Goal: Task Accomplishment & Management: Use online tool/utility

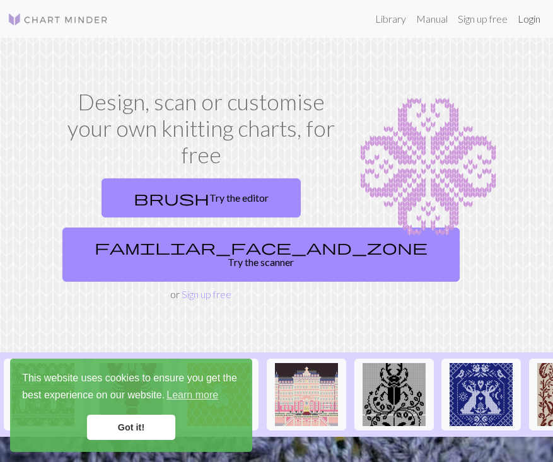
click at [530, 19] on link "Login" at bounding box center [528, 18] width 33 height 25
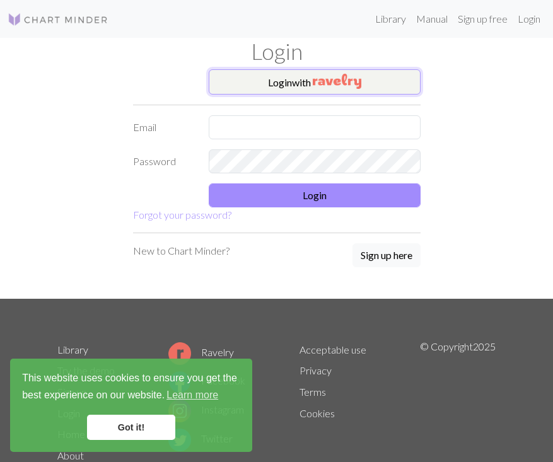
click at [321, 86] on img "button" at bounding box center [337, 81] width 49 height 15
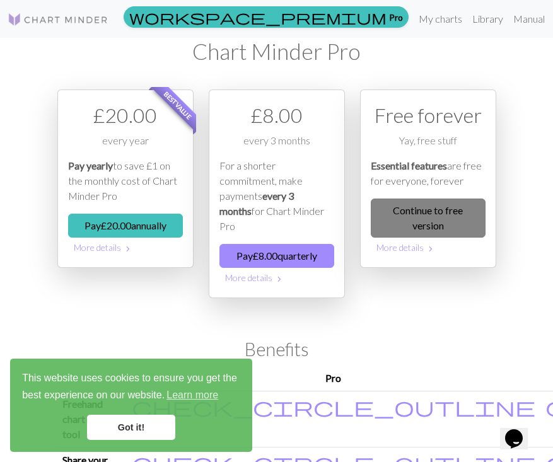
click at [440, 216] on link "Continue to free version" at bounding box center [428, 218] width 115 height 39
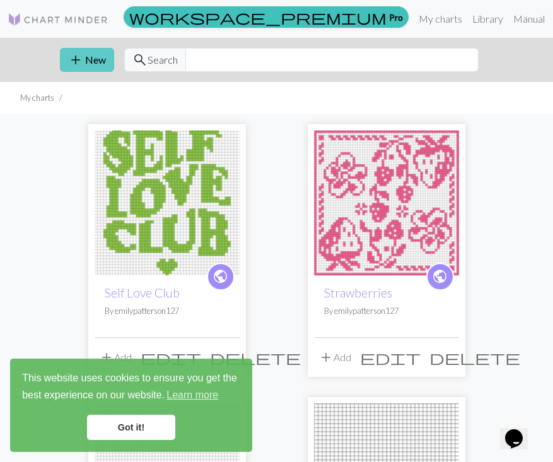
click at [88, 51] on button "add New" at bounding box center [87, 60] width 54 height 24
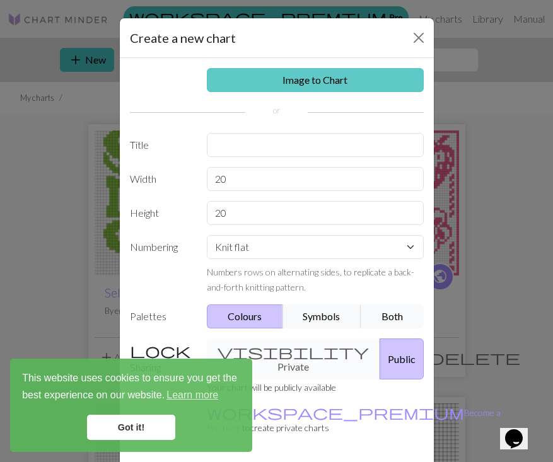
click at [322, 72] on link "Image to Chart" at bounding box center [315, 80] width 217 height 24
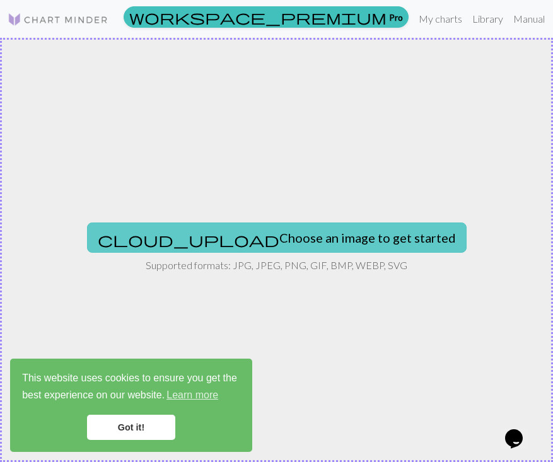
drag, startPoint x: 272, startPoint y: 210, endPoint x: 271, endPoint y: 223, distance: 12.6
click at [271, 219] on div "cloud_upload Choose an image to get started Supported formats: JPG, JPEG, PNG, …" at bounding box center [276, 250] width 553 height 424
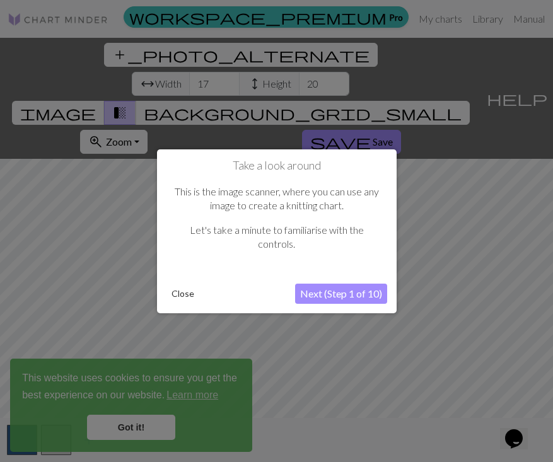
click at [337, 298] on button "Next (Step 1 of 10)" at bounding box center [341, 294] width 92 height 20
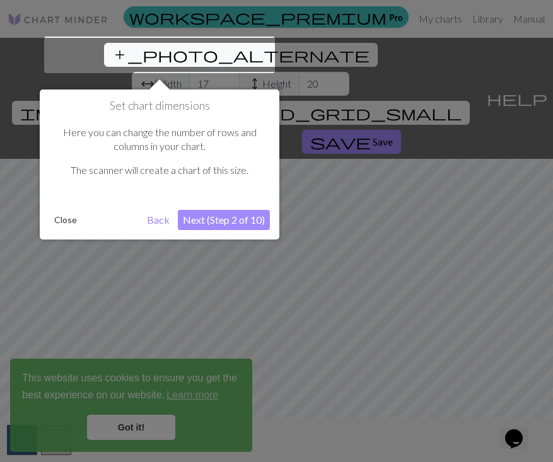
drag, startPoint x: 139, startPoint y: 58, endPoint x: 128, endPoint y: 58, distance: 10.7
click at [128, 58] on div at bounding box center [159, 55] width 231 height 37
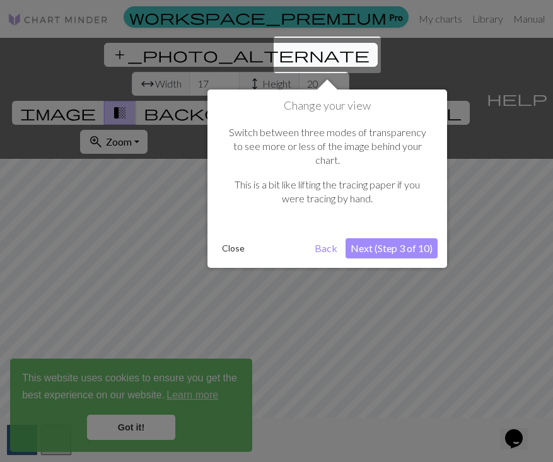
click at [233, 239] on button "Close" at bounding box center [233, 248] width 33 height 19
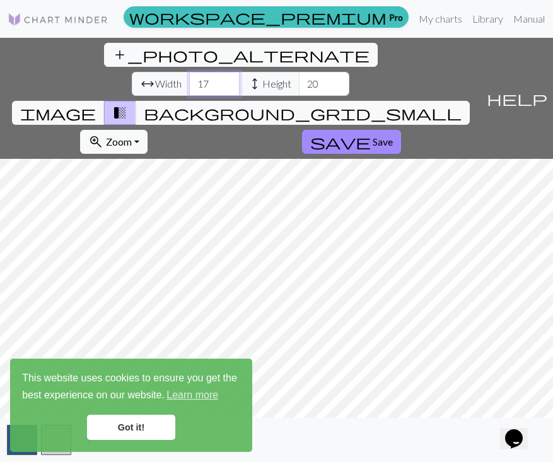
drag, startPoint x: 134, startPoint y: 47, endPoint x: 140, endPoint y: 63, distance: 17.3
click at [189, 72] on input "17" at bounding box center [214, 84] width 50 height 24
type input "55"
click at [299, 72] on input "20" at bounding box center [324, 84] width 50 height 24
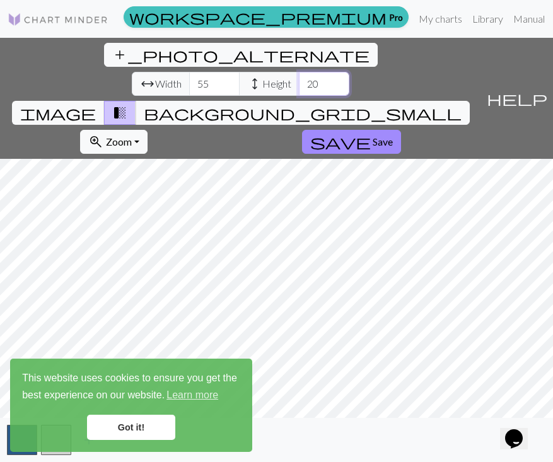
click at [299, 72] on input "20" at bounding box center [324, 84] width 50 height 24
type input "170"
drag, startPoint x: 137, startPoint y: 50, endPoint x: 108, endPoint y: 54, distance: 29.3
click at [189, 72] on input "55" at bounding box center [214, 84] width 50 height 24
type input "60"
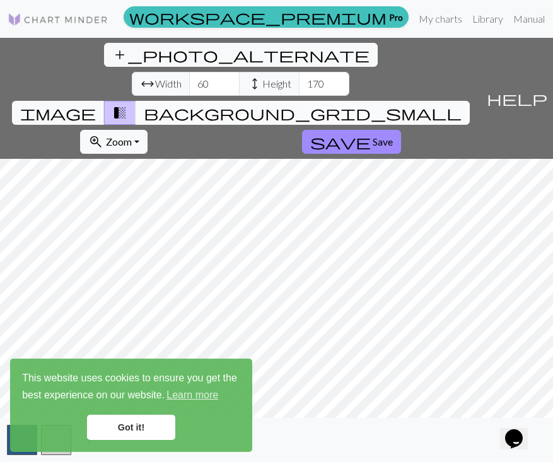
click at [365, 104] on span "background_grid_small" at bounding box center [303, 113] width 318 height 18
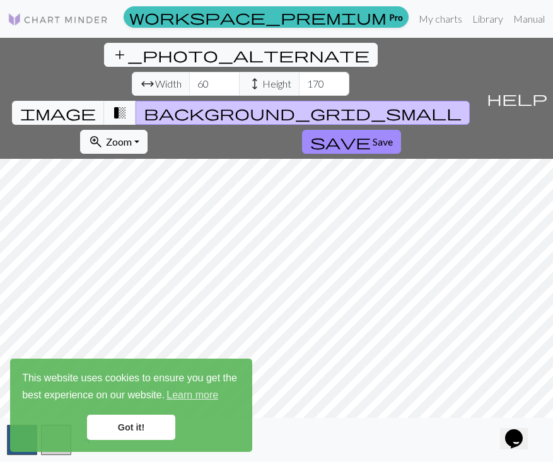
click at [127, 426] on link "Got it!" at bounding box center [131, 427] width 88 height 25
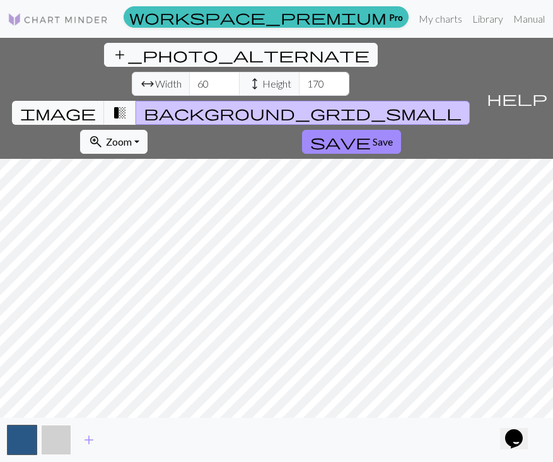
click at [60, 443] on button "button" at bounding box center [56, 440] width 30 height 30
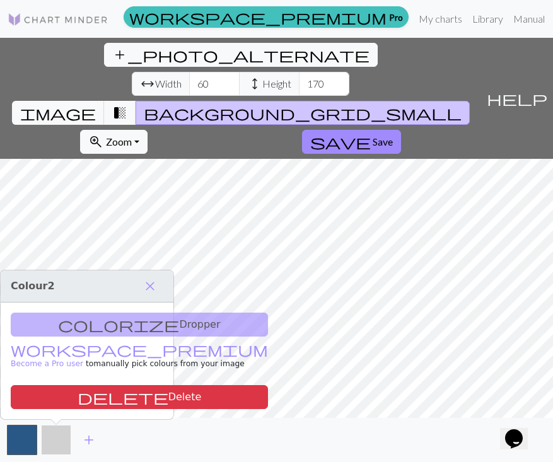
click at [53, 448] on button "button" at bounding box center [56, 440] width 30 height 30
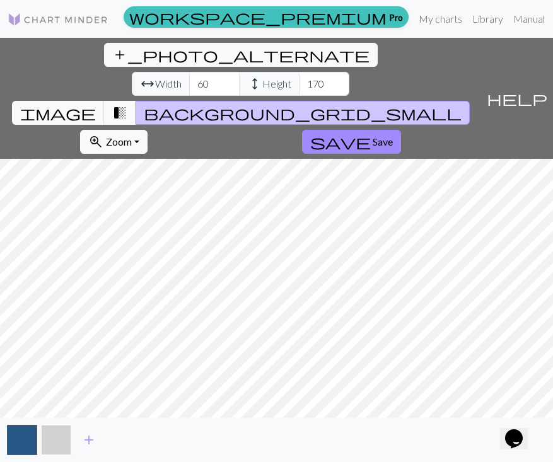
click at [53, 447] on button "button" at bounding box center [56, 440] width 30 height 30
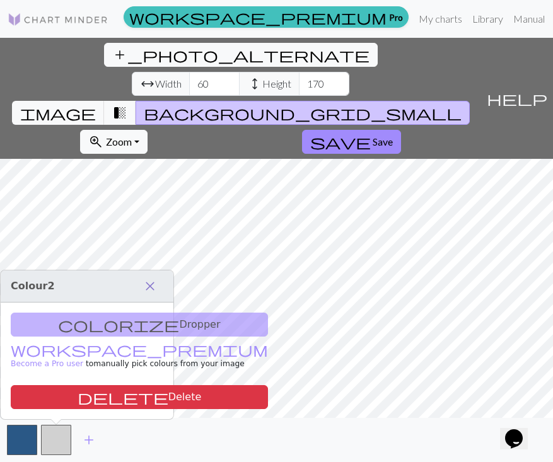
drag, startPoint x: 84, startPoint y: 325, endPoint x: 151, endPoint y: 284, distance: 78.9
click at [151, 284] on div "Colour 2 close colorize Dropper workspace_premium Become a Pro user to manually…" at bounding box center [87, 344] width 173 height 149
click at [117, 329] on div "colorize Dropper workspace_premium Become a Pro user to manually pick colours f…" at bounding box center [87, 361] width 173 height 117
click at [147, 280] on span "close" at bounding box center [149, 286] width 15 height 18
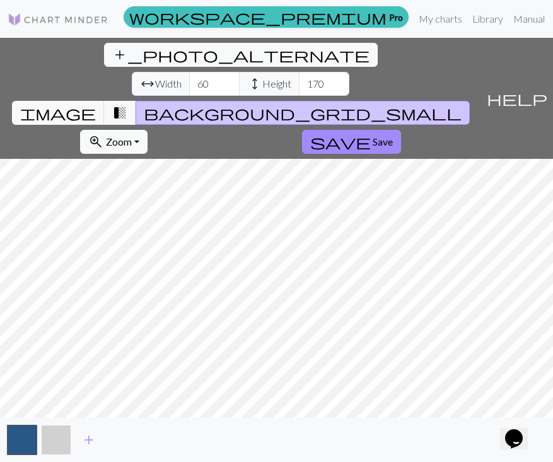
click at [54, 439] on button "button" at bounding box center [56, 440] width 30 height 30
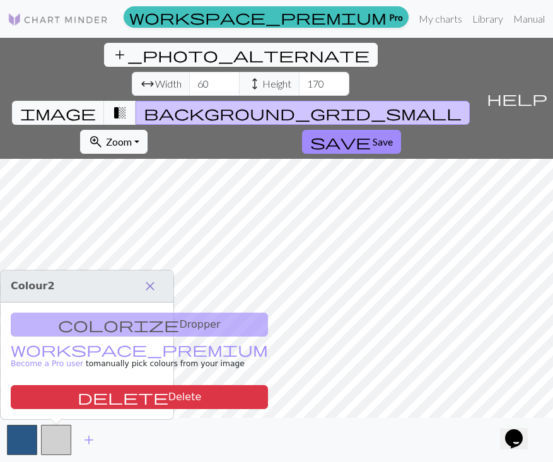
click at [151, 284] on span "close" at bounding box center [149, 286] width 15 height 18
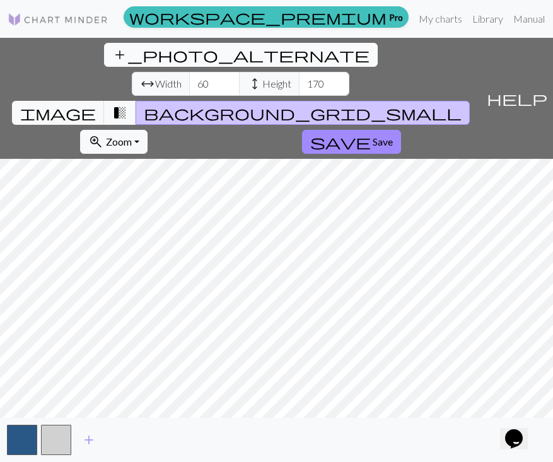
click at [112, 53] on span "add_photo_alternate" at bounding box center [240, 55] width 257 height 18
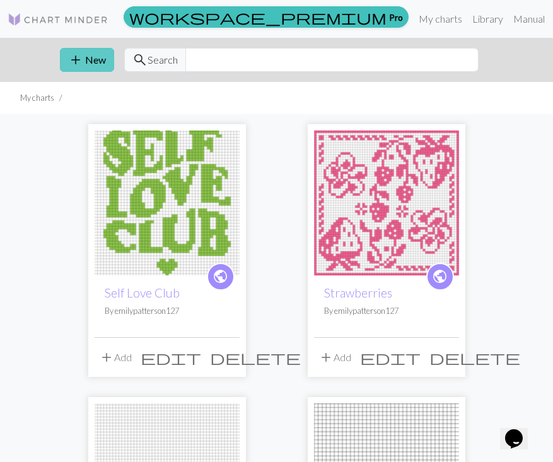
click at [93, 56] on button "add New" at bounding box center [87, 60] width 54 height 24
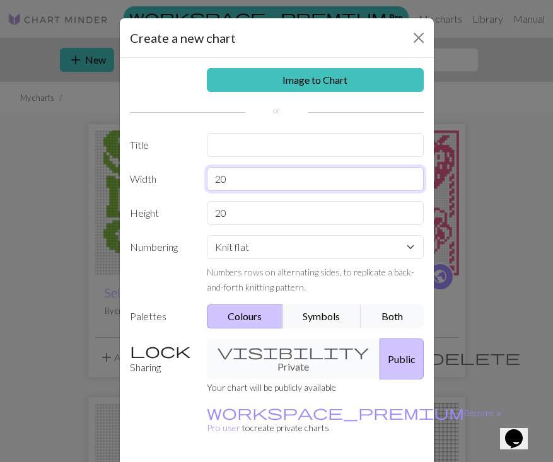
drag, startPoint x: 234, startPoint y: 176, endPoint x: 181, endPoint y: 172, distance: 53.8
click at [181, 172] on div "Width 20" at bounding box center [276, 179] width 309 height 24
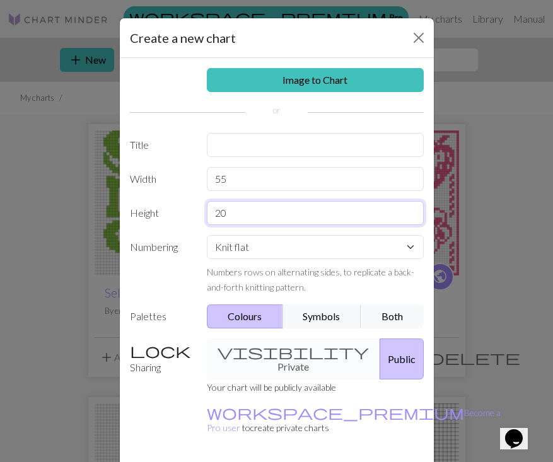
click at [229, 217] on input "20" at bounding box center [315, 213] width 217 height 24
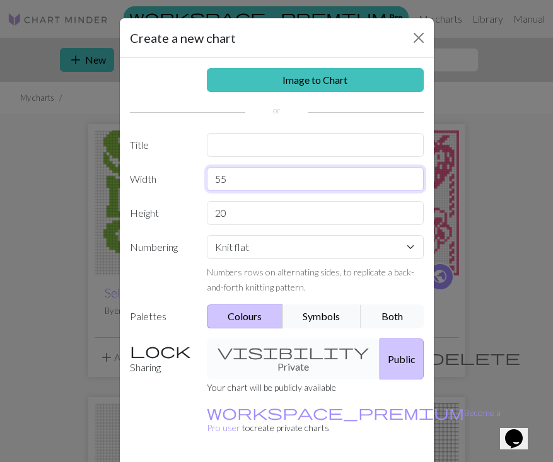
click at [236, 184] on input "55" at bounding box center [315, 179] width 217 height 24
type input "50"
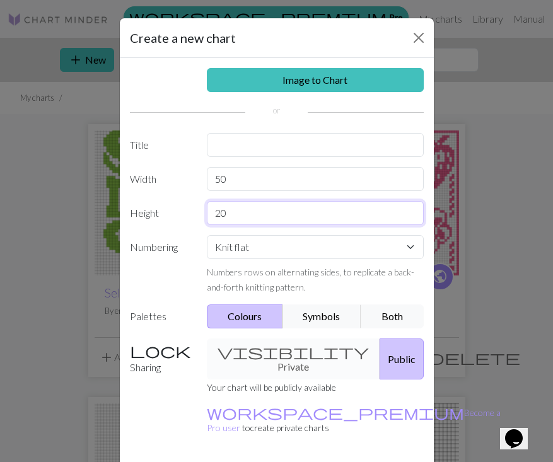
click at [234, 209] on input "20" at bounding box center [315, 213] width 217 height 24
type input "2"
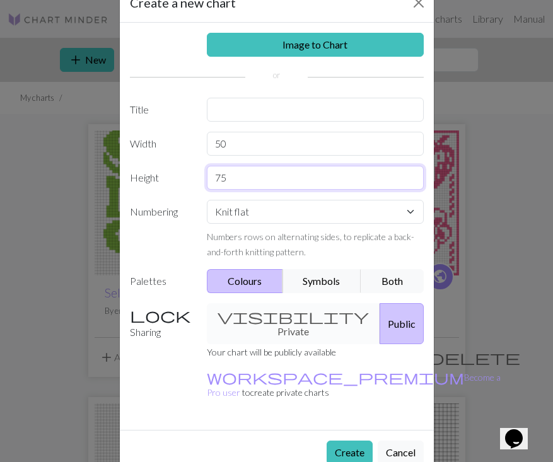
type input "75"
click at [277, 323] on div "visibility Private Public" at bounding box center [315, 323] width 232 height 41
click at [253, 316] on div "visibility Private Public" at bounding box center [315, 323] width 232 height 41
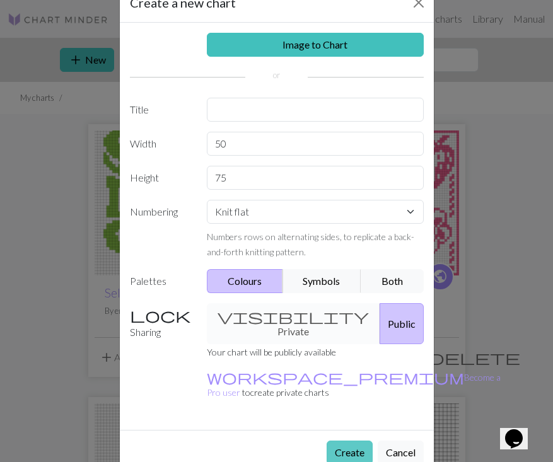
click at [342, 441] on button "Create" at bounding box center [350, 453] width 46 height 24
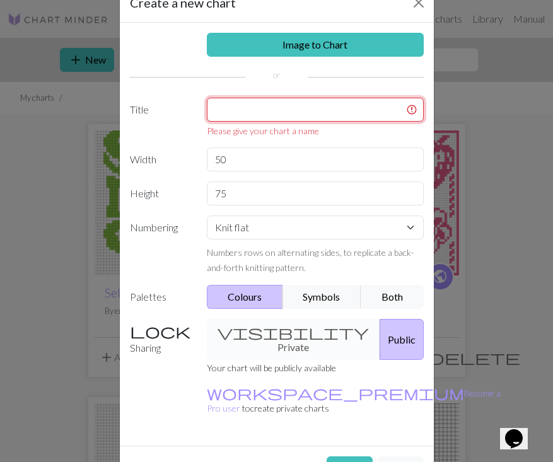
click at [245, 112] on input "text" at bounding box center [315, 110] width 217 height 24
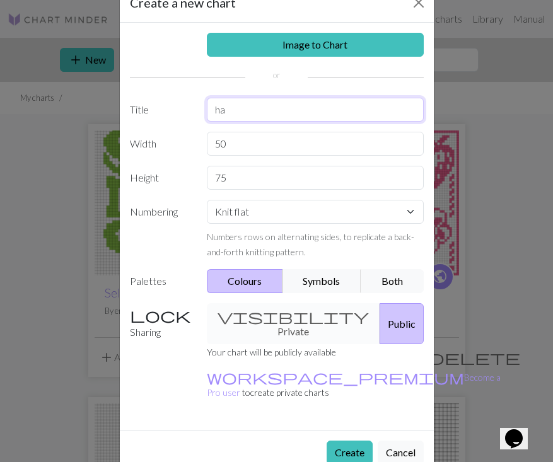
type input "h"
type input "s"
type input "h"
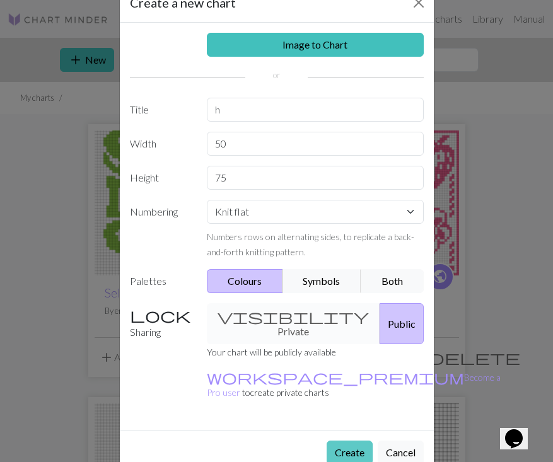
click at [338, 441] on button "Create" at bounding box center [350, 453] width 46 height 24
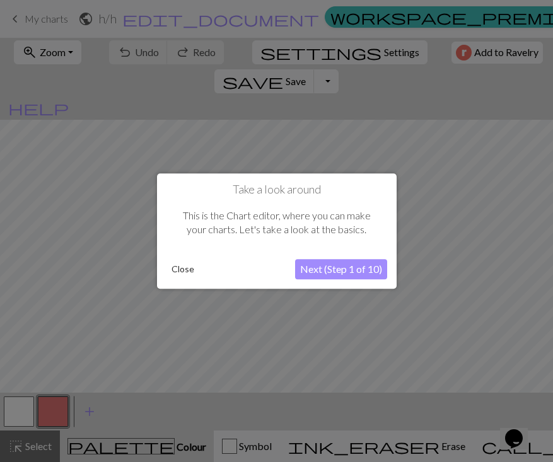
click at [179, 272] on button "Close" at bounding box center [182, 269] width 33 height 19
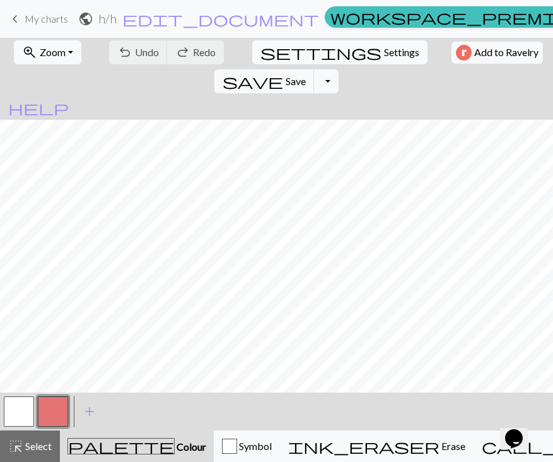
scroll to position [50, 0]
click at [384, 55] on span "Settings" at bounding box center [401, 52] width 35 height 15
select select "aran"
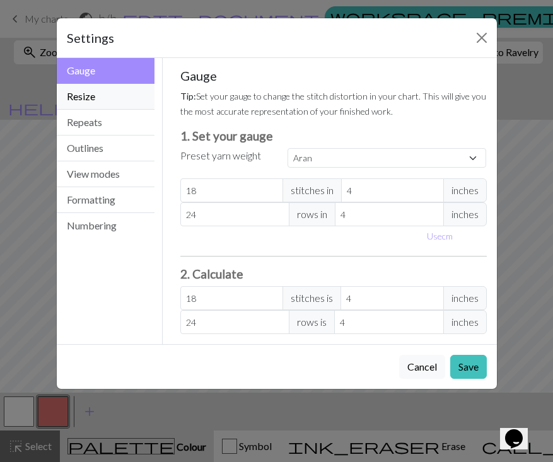
click at [95, 99] on button "Resize" at bounding box center [106, 97] width 98 height 26
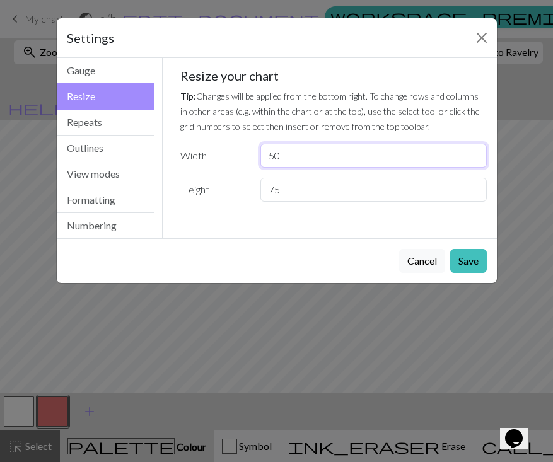
click at [285, 153] on input "50" at bounding box center [373, 156] width 226 height 24
click at [413, 258] on button "Cancel" at bounding box center [422, 261] width 46 height 24
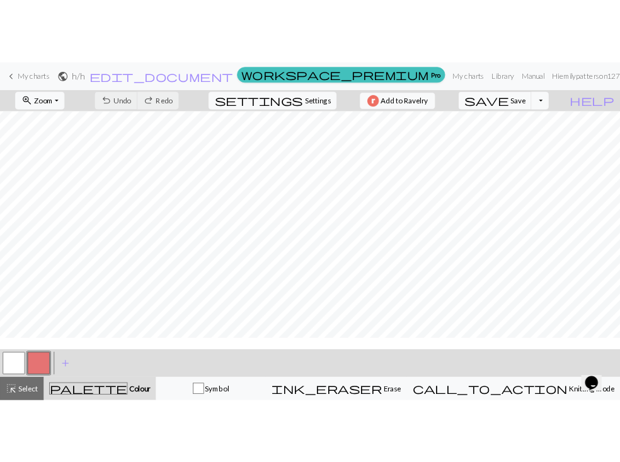
scroll to position [0, 0]
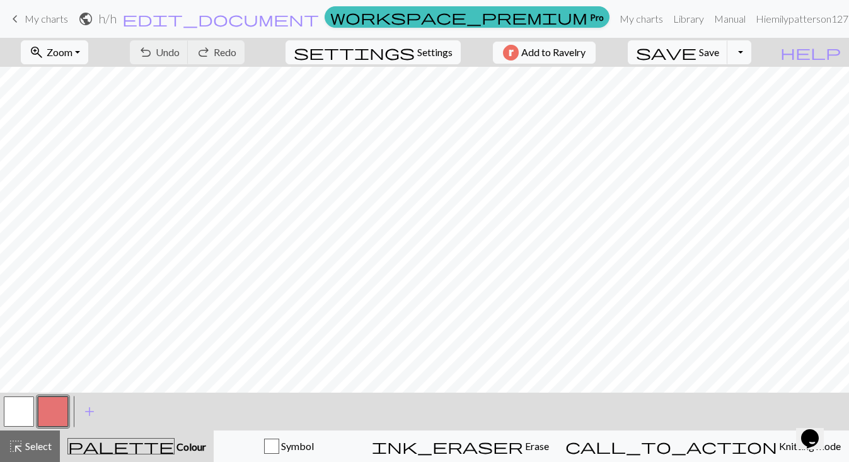
click at [46, 412] on button "button" at bounding box center [53, 411] width 30 height 30
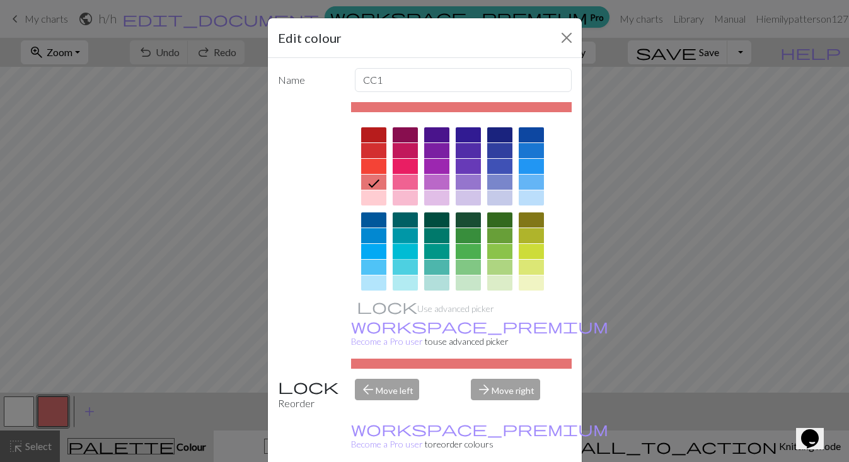
click at [414, 253] on div at bounding box center [405, 251] width 25 height 15
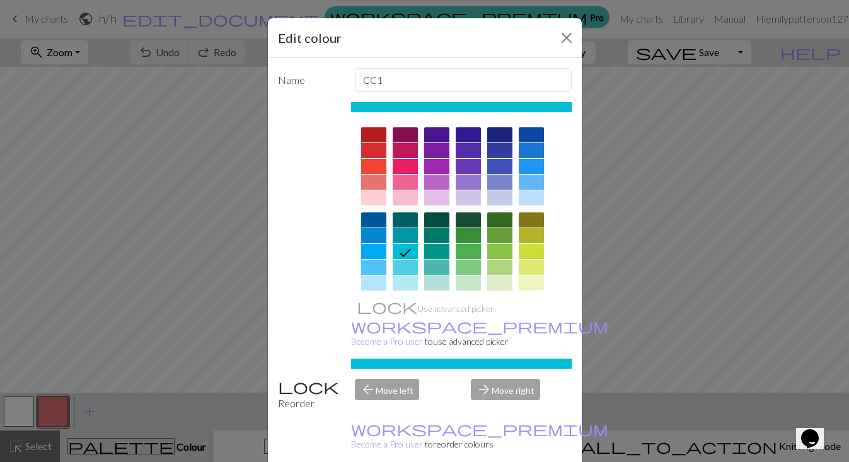
click at [436, 270] on div at bounding box center [436, 267] width 25 height 15
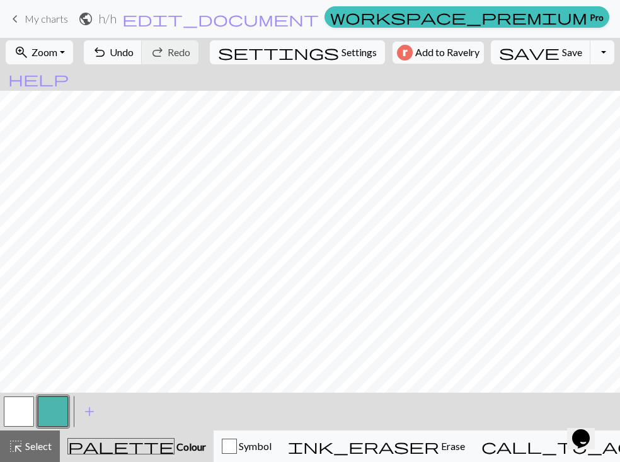
click at [49, 410] on button "button" at bounding box center [53, 411] width 30 height 30
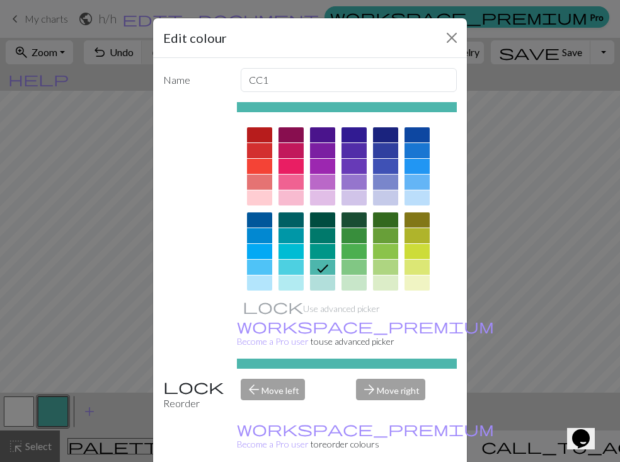
click at [88, 412] on div "Edit colour Name CC1 Use advanced picker workspace_premium Become a Pro user to…" at bounding box center [310, 231] width 620 height 462
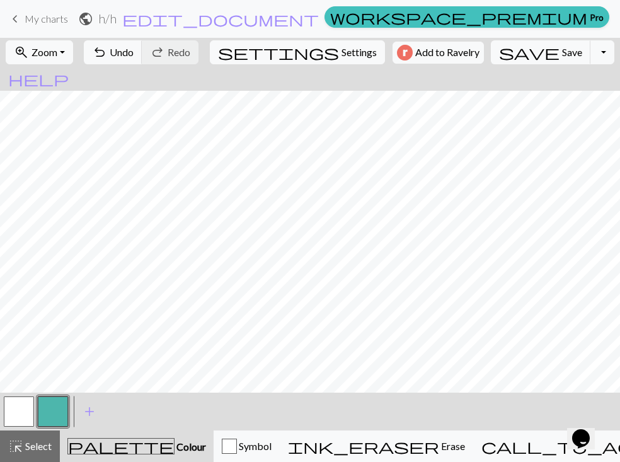
click at [15, 414] on button "button" at bounding box center [19, 411] width 30 height 30
click at [14, 411] on button "button" at bounding box center [19, 411] width 30 height 30
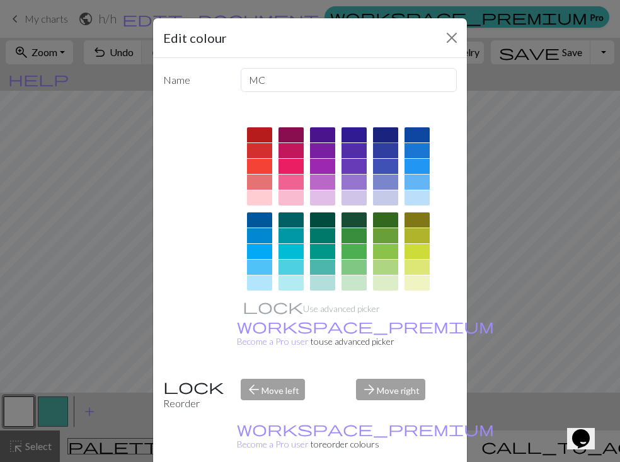
click at [391, 133] on div at bounding box center [385, 134] width 25 height 15
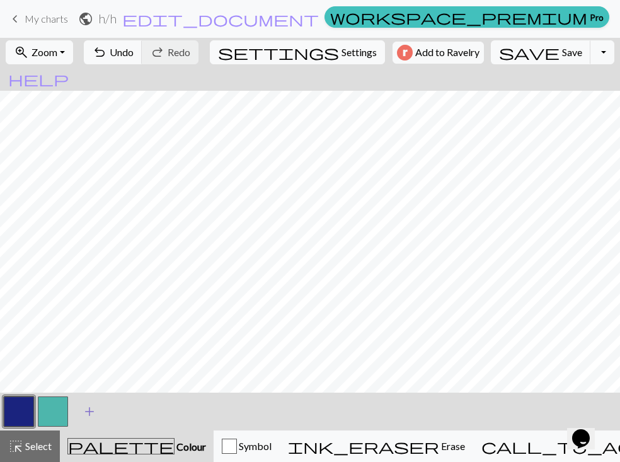
click at [100, 419] on button "add Add a colour" at bounding box center [90, 412] width 32 height 32
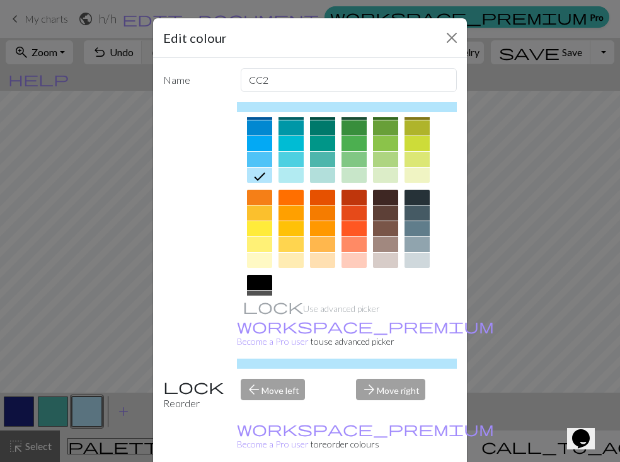
scroll to position [180, 0]
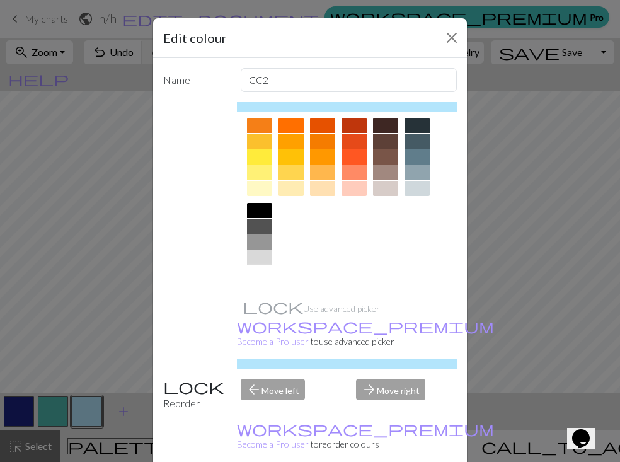
click at [262, 269] on div at bounding box center [259, 273] width 25 height 15
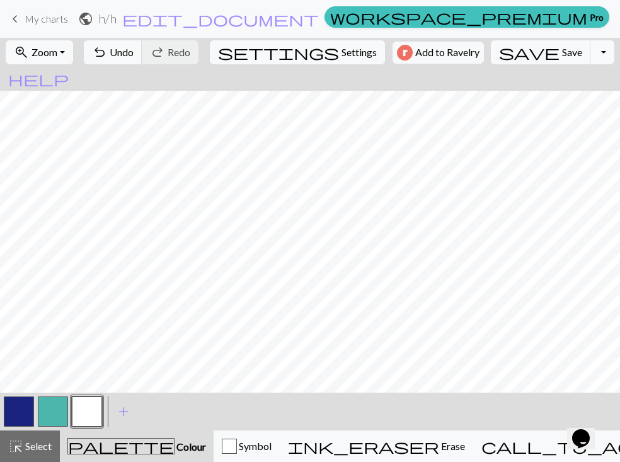
click at [63, 415] on button "button" at bounding box center [53, 411] width 30 height 30
click at [19, 417] on button "button" at bounding box center [19, 411] width 30 height 30
click at [6, 419] on button "button" at bounding box center [19, 411] width 30 height 30
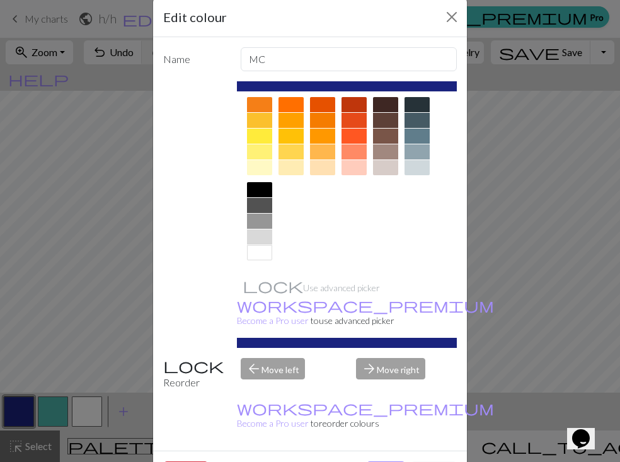
scroll to position [14, 0]
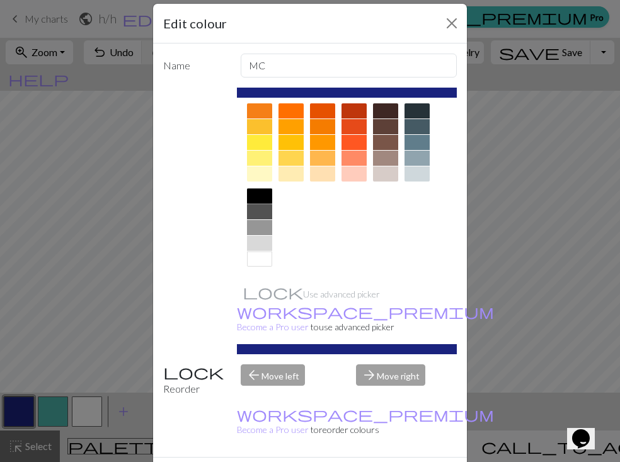
click at [260, 199] on div at bounding box center [259, 195] width 25 height 15
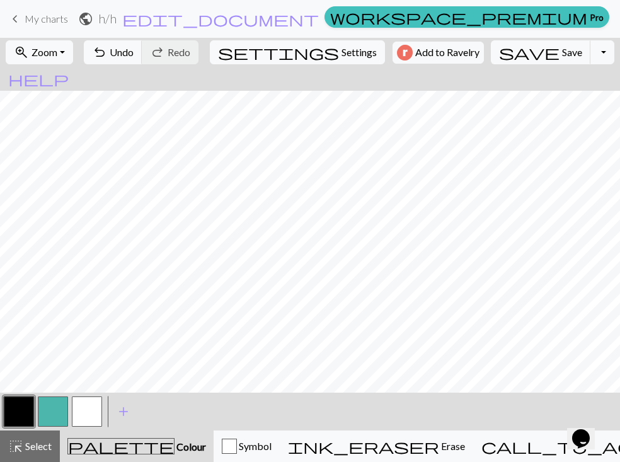
click at [90, 407] on button "button" at bounding box center [87, 411] width 30 height 30
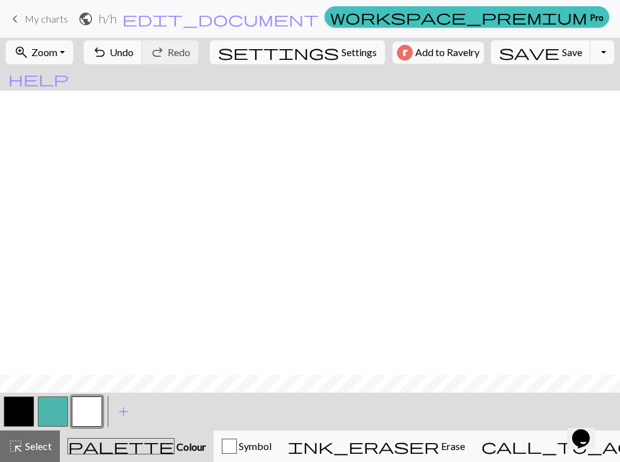
scroll to position [1647, 0]
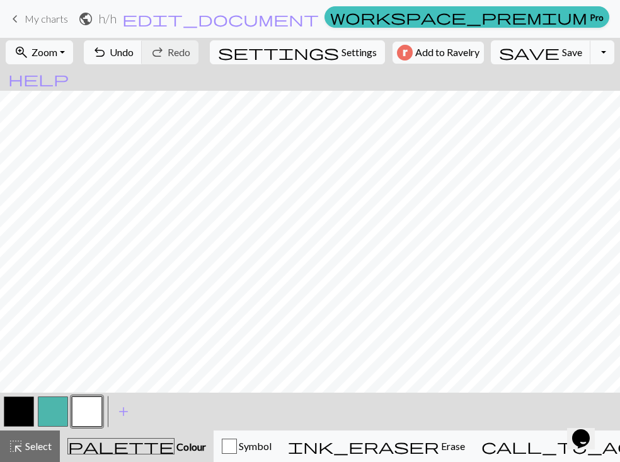
click at [26, 415] on button "button" at bounding box center [19, 411] width 30 height 30
click at [8, 407] on button "button" at bounding box center [19, 411] width 30 height 30
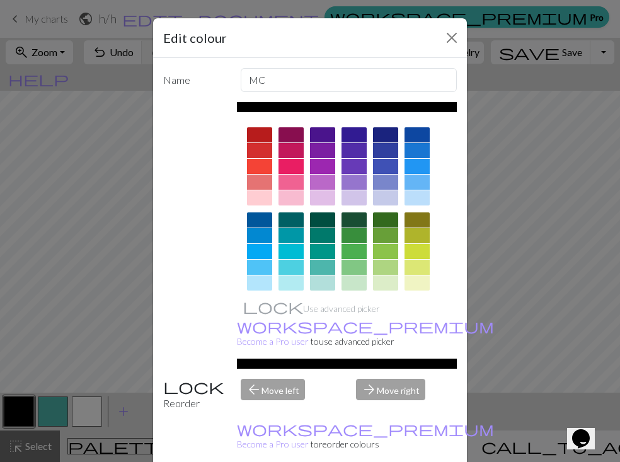
scroll to position [180, 0]
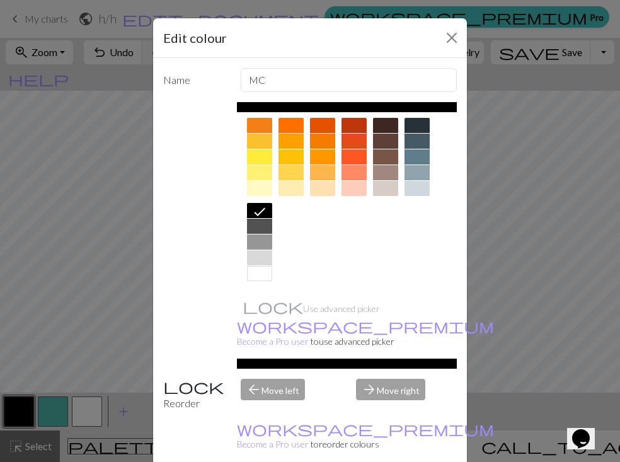
click at [262, 265] on div at bounding box center [259, 245] width 25 height 85
click at [262, 268] on div at bounding box center [259, 273] width 25 height 15
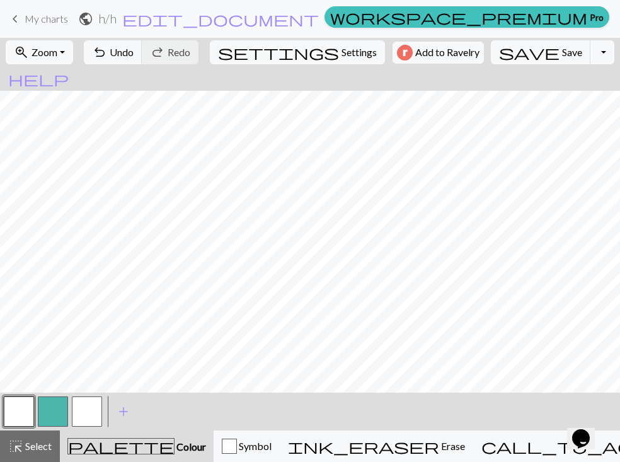
click at [93, 415] on button "button" at bounding box center [87, 411] width 30 height 30
click at [84, 416] on button "button" at bounding box center [87, 411] width 30 height 30
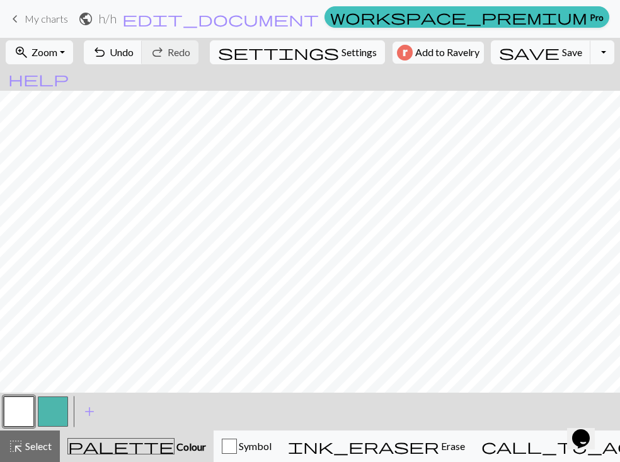
scroll to position [1558, 0]
click at [289, 50] on span "settings" at bounding box center [278, 52] width 121 height 18
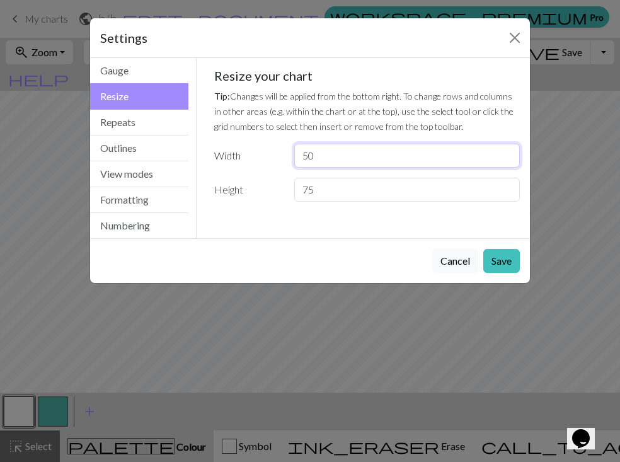
drag, startPoint x: 334, startPoint y: 156, endPoint x: 257, endPoint y: 156, distance: 77.5
click at [257, 156] on div "Width 50" at bounding box center [367, 156] width 321 height 24
type input "30"
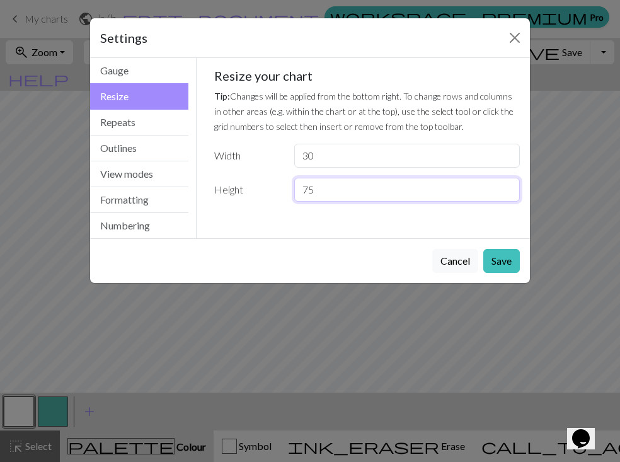
click at [330, 192] on input "75" at bounding box center [407, 190] width 226 height 24
drag, startPoint x: 330, startPoint y: 192, endPoint x: 267, endPoint y: 190, distance: 63.7
click at [267, 190] on div "Height 75" at bounding box center [367, 190] width 321 height 24
type input "16"
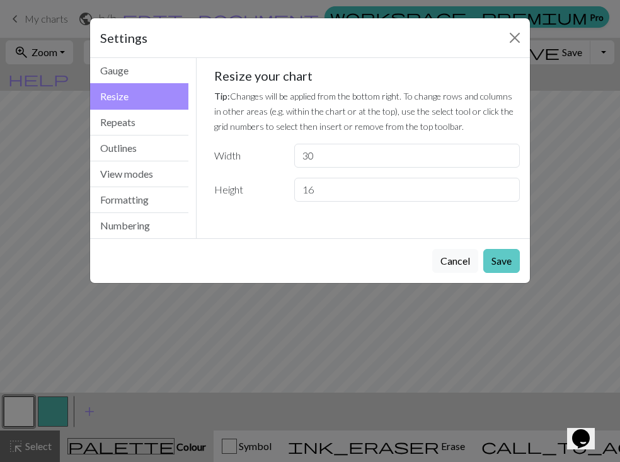
click at [506, 258] on button "Save" at bounding box center [501, 261] width 37 height 24
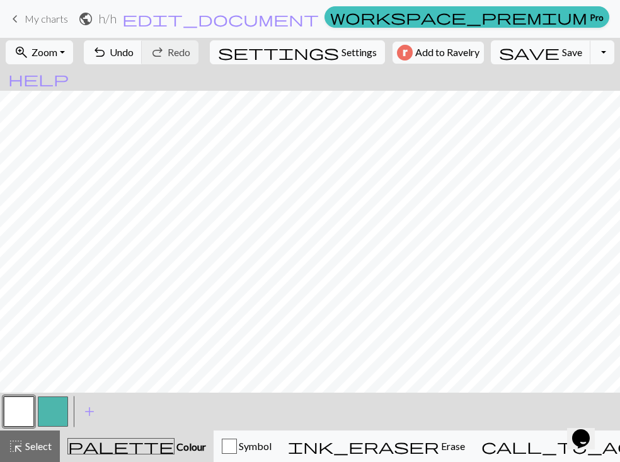
scroll to position [0, 0]
click at [342, 55] on span "Settings" at bounding box center [359, 52] width 35 height 15
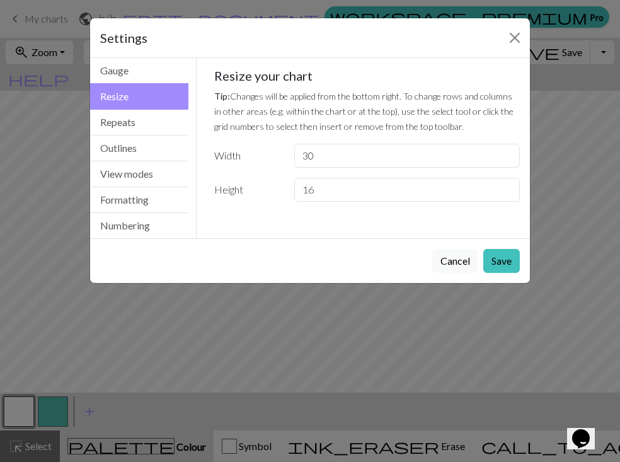
click at [305, 68] on div "Resize your chart Tip: Changes will be applied from the bottom right. To change…" at bounding box center [367, 135] width 306 height 134
drag, startPoint x: 347, startPoint y: 159, endPoint x: 243, endPoint y: 159, distance: 104.0
click at [243, 159] on div "Width 30" at bounding box center [367, 156] width 321 height 24
type input "50"
click at [494, 263] on button "Save" at bounding box center [501, 261] width 37 height 24
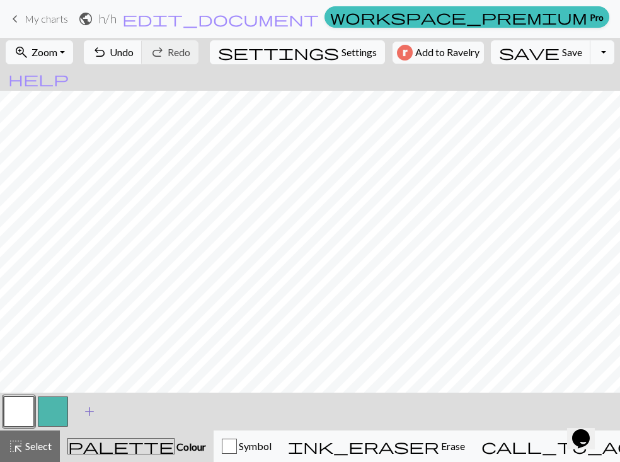
click at [91, 411] on span "add" at bounding box center [89, 412] width 15 height 18
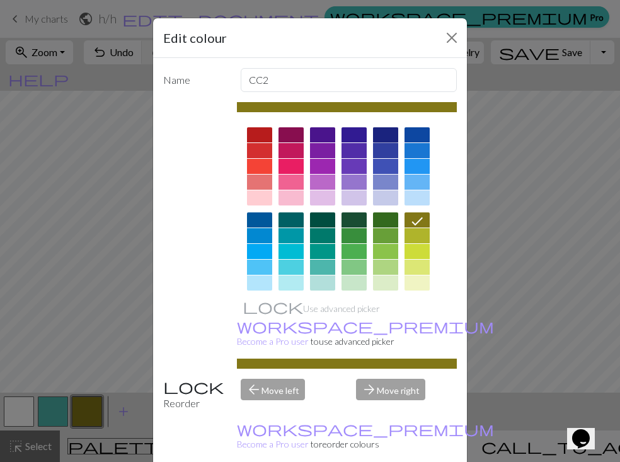
click at [386, 137] on div at bounding box center [385, 134] width 25 height 15
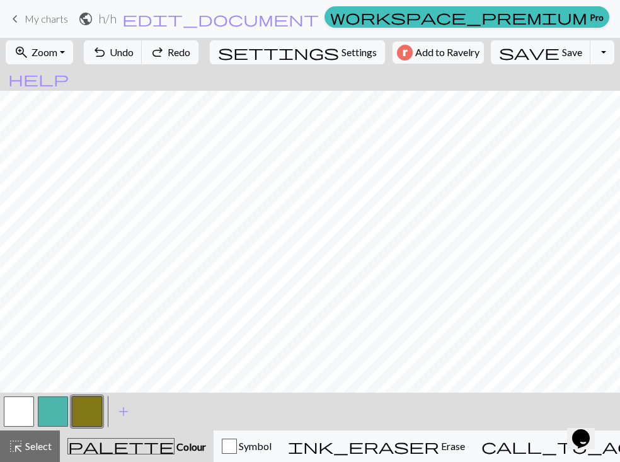
click at [90, 428] on div at bounding box center [87, 412] width 34 height 34
click at [88, 409] on button "button" at bounding box center [87, 411] width 30 height 30
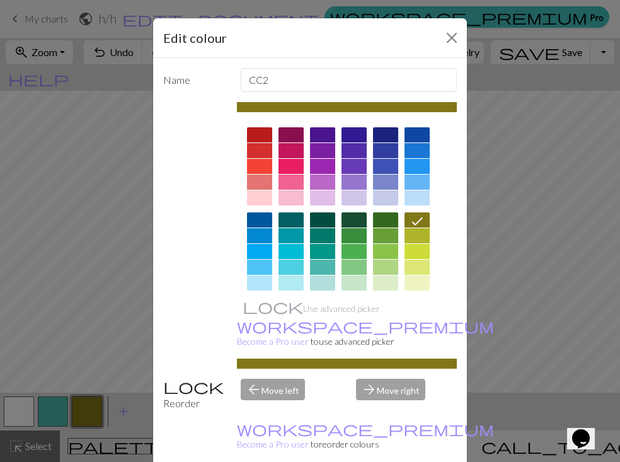
click at [388, 139] on div at bounding box center [385, 134] width 25 height 15
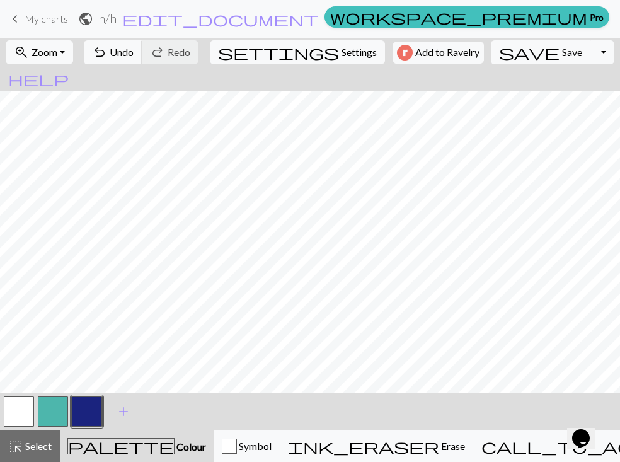
click at [50, 410] on button "button" at bounding box center [53, 411] width 30 height 30
click at [57, 419] on button "button" at bounding box center [53, 411] width 30 height 30
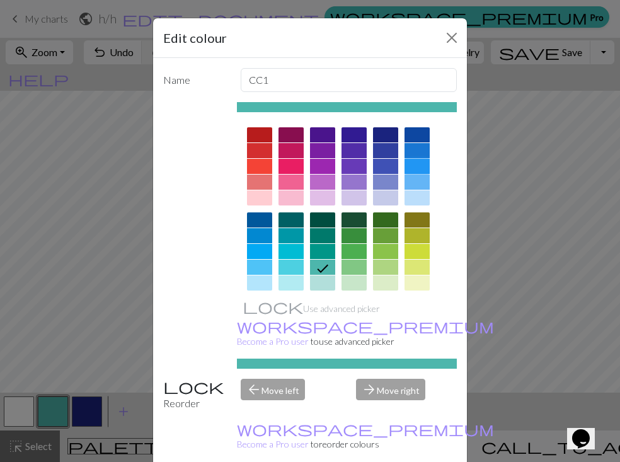
click at [405, 168] on div at bounding box center [417, 166] width 25 height 15
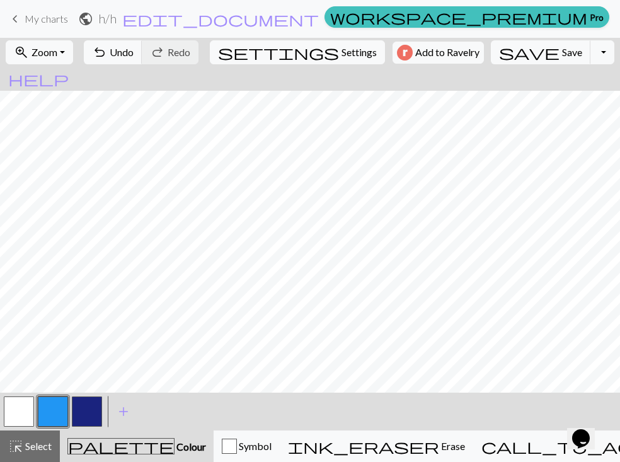
click at [93, 408] on button "button" at bounding box center [87, 411] width 30 height 30
click at [94, 405] on button "button" at bounding box center [87, 411] width 30 height 30
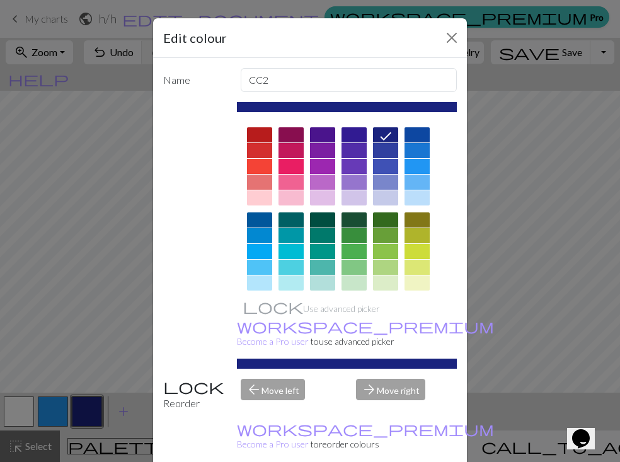
click at [393, 131] on div at bounding box center [388, 135] width 20 height 16
click at [384, 136] on icon at bounding box center [385, 136] width 15 height 15
click at [446, 38] on button "Close" at bounding box center [452, 38] width 20 height 20
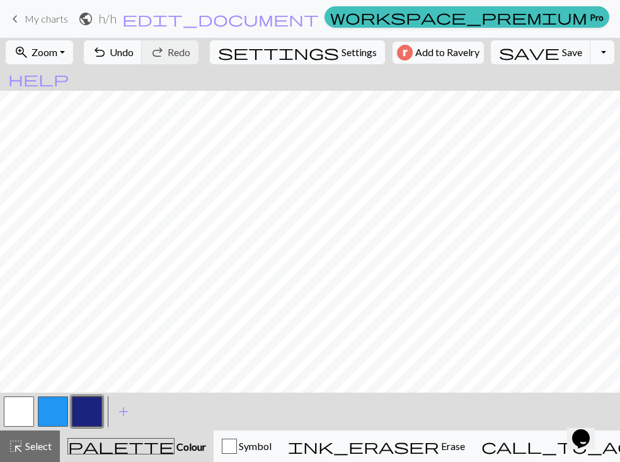
click at [24, 409] on button "button" at bounding box center [19, 411] width 30 height 30
click at [95, 408] on button "button" at bounding box center [87, 411] width 30 height 30
click at [23, 405] on button "button" at bounding box center [19, 411] width 30 height 30
click at [78, 403] on button "button" at bounding box center [87, 411] width 30 height 30
click at [23, 406] on button "button" at bounding box center [19, 411] width 30 height 30
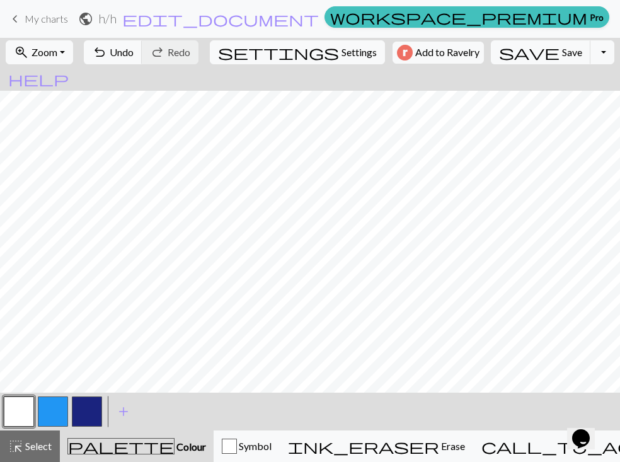
click at [89, 411] on button "button" at bounding box center [87, 411] width 30 height 30
click at [6, 410] on button "button" at bounding box center [19, 411] width 30 height 30
click at [86, 405] on button "button" at bounding box center [87, 411] width 30 height 30
click at [67, 408] on button "button" at bounding box center [53, 411] width 30 height 30
click at [84, 408] on button "button" at bounding box center [87, 411] width 30 height 30
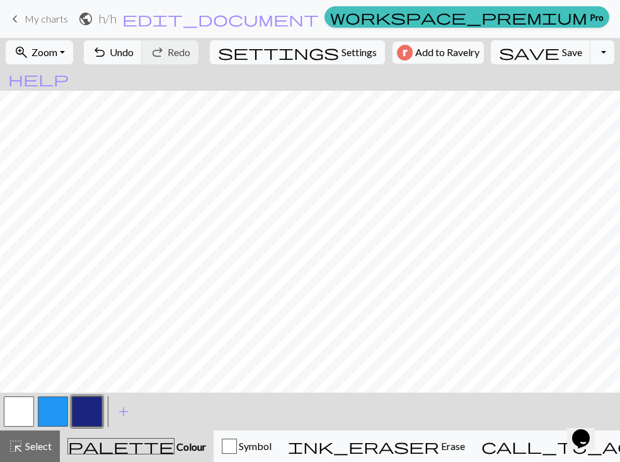
click at [52, 416] on button "button" at bounding box center [53, 411] width 30 height 30
click at [78, 410] on button "button" at bounding box center [87, 411] width 30 height 30
click at [49, 402] on button "button" at bounding box center [53, 411] width 30 height 30
click at [23, 409] on button "button" at bounding box center [19, 411] width 30 height 30
click at [95, 419] on button "button" at bounding box center [87, 411] width 30 height 30
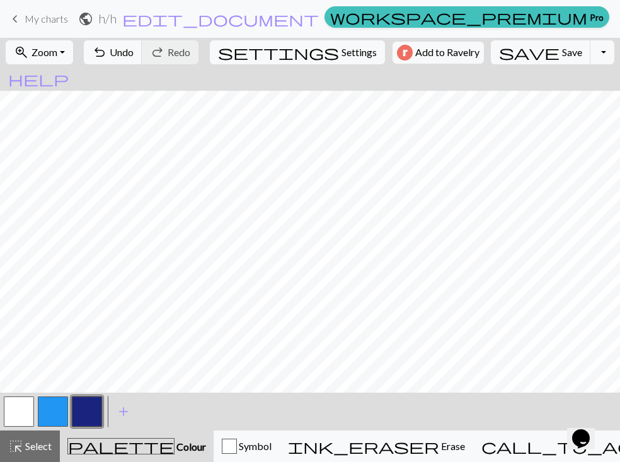
click at [43, 412] on button "button" at bounding box center [53, 411] width 30 height 30
click at [90, 404] on button "button" at bounding box center [87, 411] width 30 height 30
click at [57, 410] on button "button" at bounding box center [53, 411] width 30 height 30
click at [84, 407] on button "button" at bounding box center [87, 411] width 30 height 30
click at [299, 60] on button "settings Settings" at bounding box center [297, 52] width 175 height 24
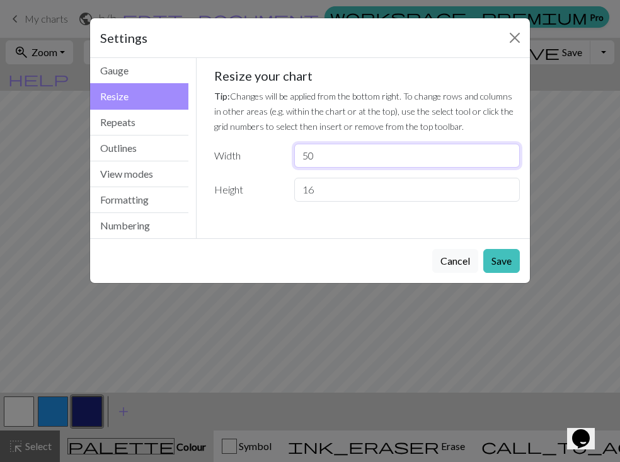
drag, startPoint x: 321, startPoint y: 157, endPoint x: 291, endPoint y: 162, distance: 30.7
click at [291, 162] on div "50" at bounding box center [407, 156] width 241 height 24
type input "75"
click at [498, 262] on button "Save" at bounding box center [501, 261] width 37 height 24
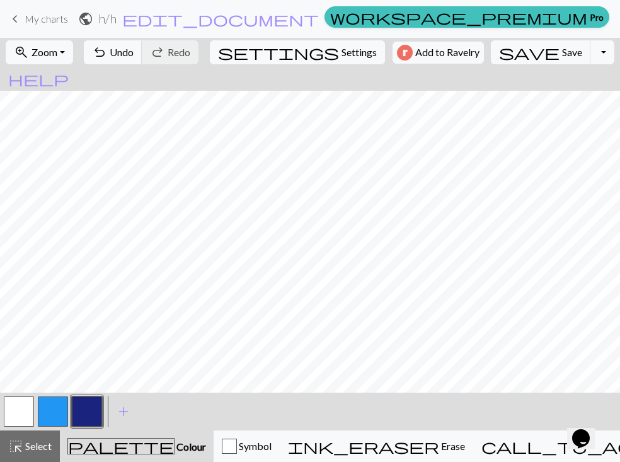
scroll to position [0, 14]
click at [52, 410] on button "button" at bounding box center [53, 411] width 30 height 30
click at [23, 421] on button "button" at bounding box center [19, 411] width 30 height 30
click at [49, 422] on button "button" at bounding box center [53, 411] width 30 height 30
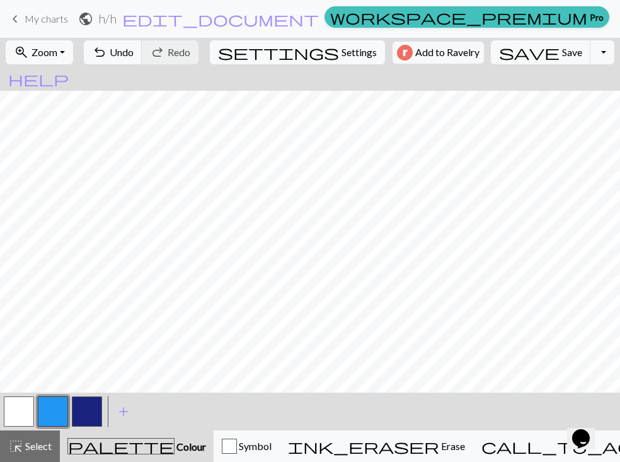
click at [94, 402] on button "button" at bounding box center [87, 411] width 30 height 30
click at [20, 419] on button "button" at bounding box center [19, 411] width 30 height 30
click at [54, 418] on button "button" at bounding box center [53, 411] width 30 height 30
click at [93, 412] on button "button" at bounding box center [87, 411] width 30 height 30
click at [18, 416] on button "button" at bounding box center [19, 411] width 30 height 30
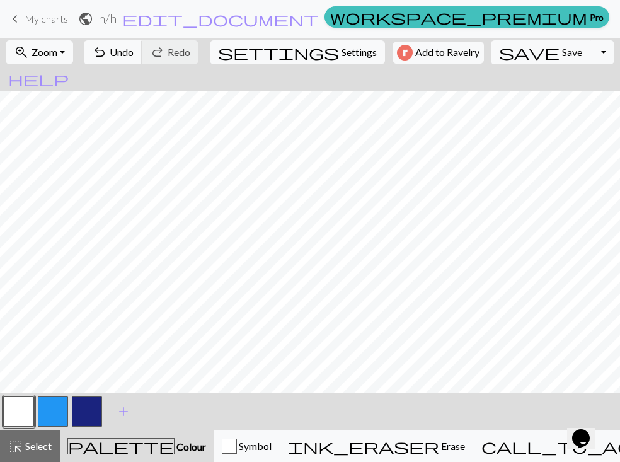
click at [87, 402] on button "button" at bounding box center [87, 411] width 30 height 30
click at [134, 56] on span "Undo" at bounding box center [122, 52] width 24 height 12
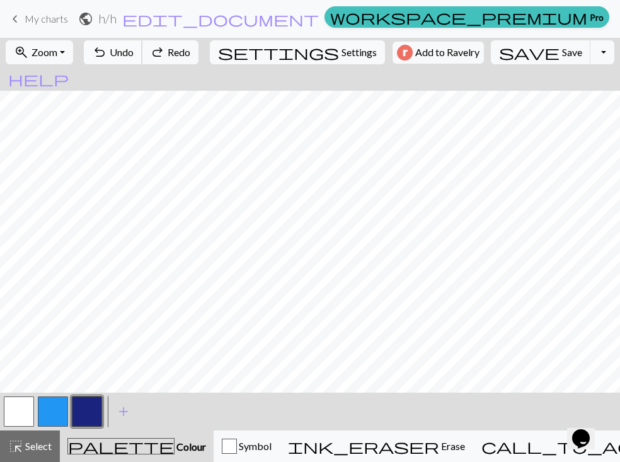
click at [134, 56] on span "Undo" at bounding box center [122, 52] width 24 height 12
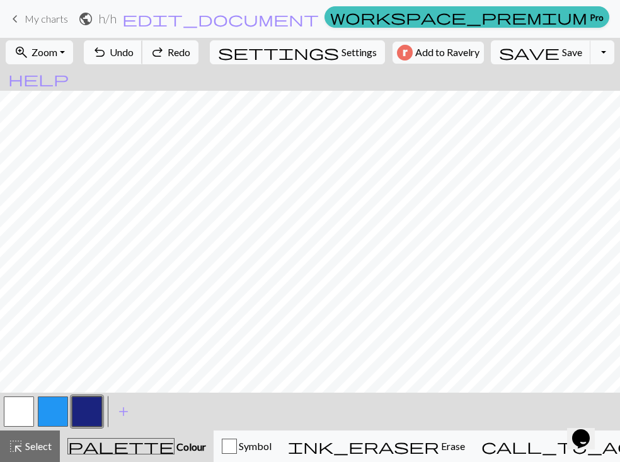
click at [134, 56] on span "Undo" at bounding box center [122, 52] width 24 height 12
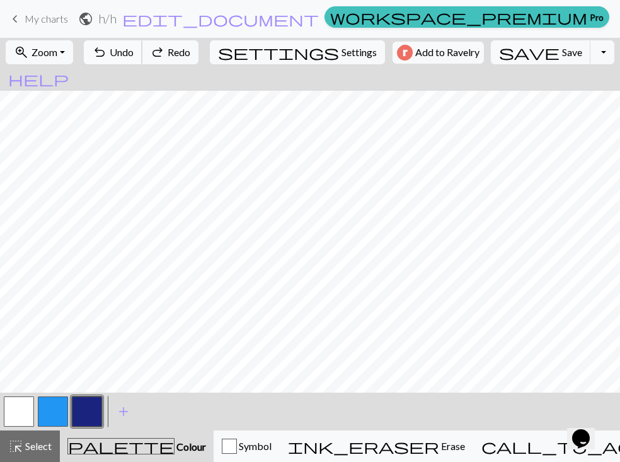
click at [134, 56] on span "Undo" at bounding box center [122, 52] width 24 height 12
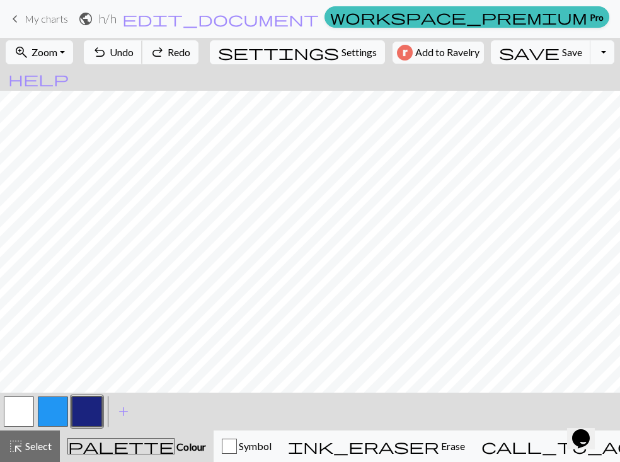
click at [134, 56] on span "Undo" at bounding box center [122, 52] width 24 height 12
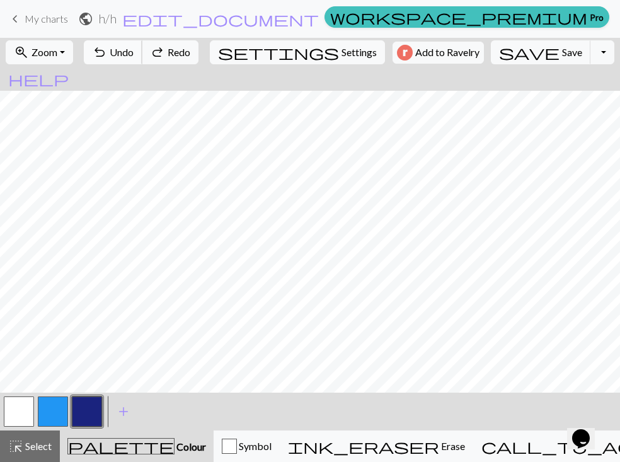
click at [134, 56] on span "Undo" at bounding box center [122, 52] width 24 height 12
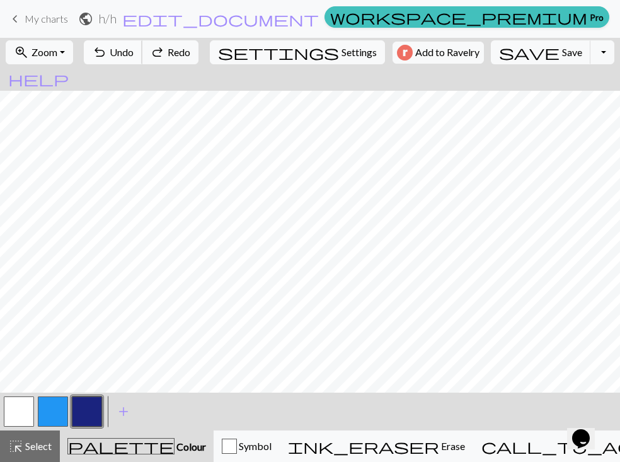
click at [134, 56] on span "Undo" at bounding box center [122, 52] width 24 height 12
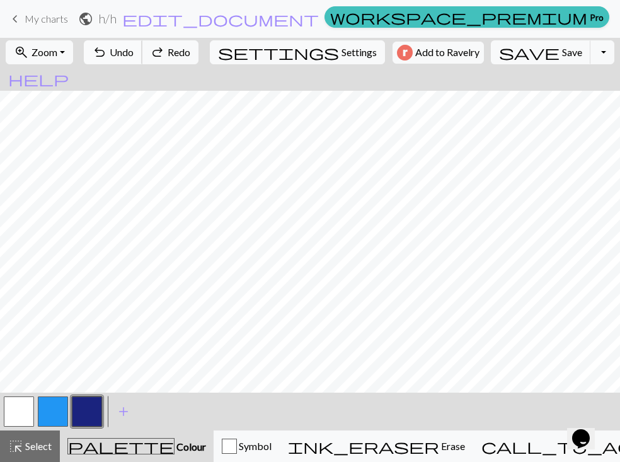
click at [134, 56] on span "Undo" at bounding box center [122, 52] width 24 height 12
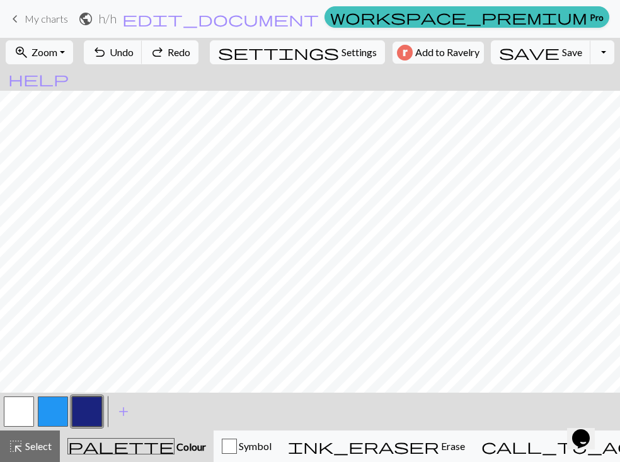
click at [165, 52] on span "redo" at bounding box center [157, 52] width 15 height 18
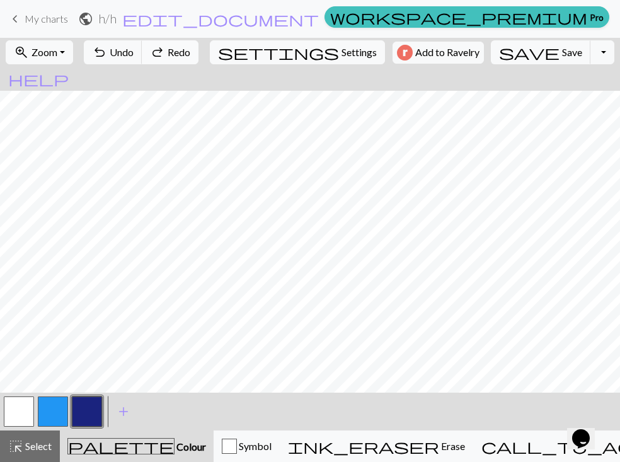
click at [165, 52] on span "redo" at bounding box center [157, 52] width 15 height 18
click at [20, 403] on button "button" at bounding box center [19, 411] width 30 height 30
click at [57, 414] on button "button" at bounding box center [53, 411] width 30 height 30
click at [76, 415] on button "button" at bounding box center [87, 411] width 30 height 30
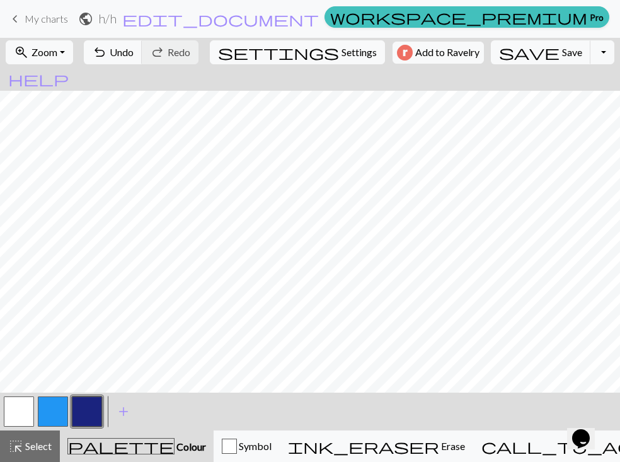
click at [21, 417] on button "button" at bounding box center [19, 411] width 30 height 30
click at [89, 416] on button "button" at bounding box center [87, 411] width 30 height 30
click at [50, 412] on button "button" at bounding box center [53, 411] width 30 height 30
click at [90, 419] on button "button" at bounding box center [87, 411] width 30 height 30
click at [59, 415] on button "button" at bounding box center [53, 411] width 30 height 30
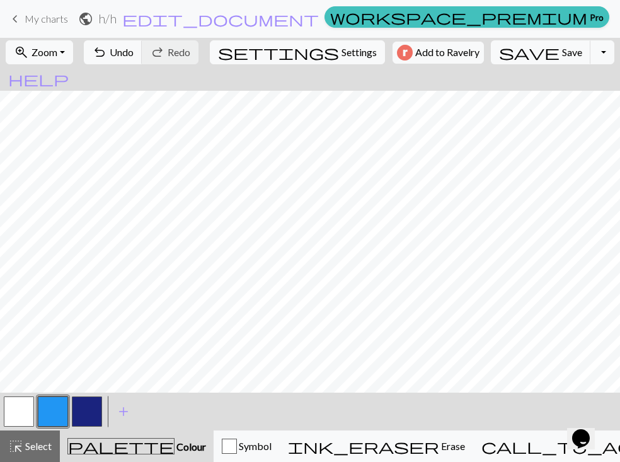
click at [91, 408] on button "button" at bounding box center [87, 411] width 30 height 30
click at [28, 408] on button "button" at bounding box center [19, 411] width 30 height 30
click at [81, 417] on button "button" at bounding box center [87, 411] width 30 height 30
click at [29, 417] on button "button" at bounding box center [19, 411] width 30 height 30
click at [89, 417] on button "button" at bounding box center [87, 411] width 30 height 30
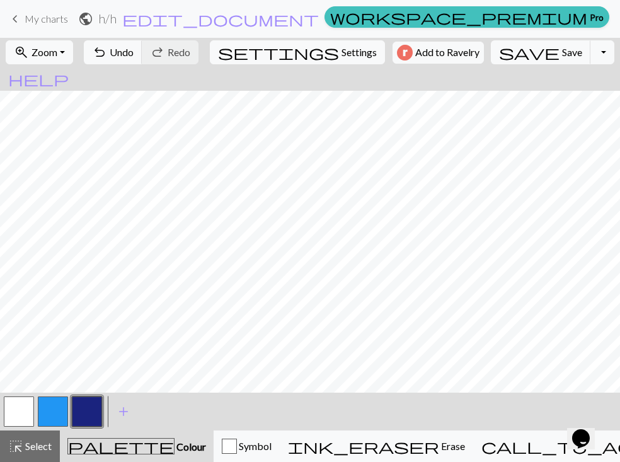
click at [33, 413] on button "button" at bounding box center [19, 411] width 30 height 30
click at [90, 410] on button "button" at bounding box center [87, 411] width 30 height 30
click at [23, 417] on button "button" at bounding box center [19, 411] width 30 height 30
click at [88, 411] on button "button" at bounding box center [87, 411] width 30 height 30
click at [50, 410] on button "button" at bounding box center [53, 411] width 30 height 30
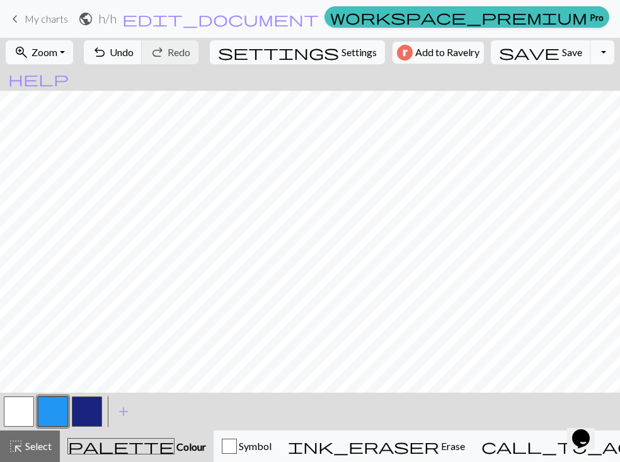
click at [84, 416] on button "button" at bounding box center [87, 411] width 30 height 30
click at [61, 415] on button "button" at bounding box center [53, 411] width 30 height 30
click at [80, 417] on button "button" at bounding box center [87, 411] width 30 height 30
click at [50, 402] on button "button" at bounding box center [53, 411] width 30 height 30
click at [78, 410] on button "button" at bounding box center [87, 411] width 30 height 30
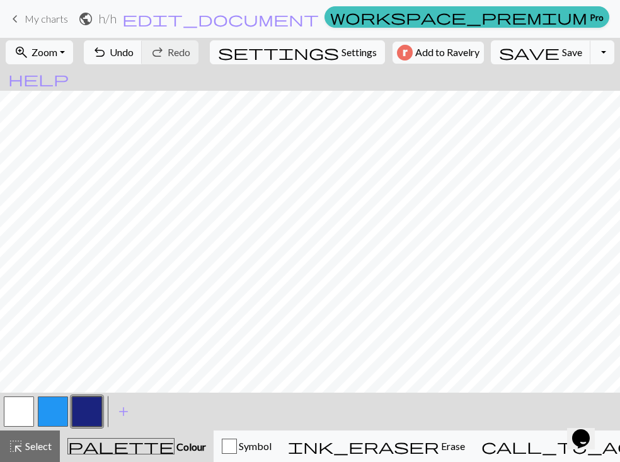
scroll to position [0, 1]
click at [23, 415] on button "button" at bounding box center [19, 411] width 30 height 30
click at [84, 420] on button "button" at bounding box center [87, 411] width 30 height 30
click at [309, 63] on button "settings Settings" at bounding box center [297, 52] width 175 height 24
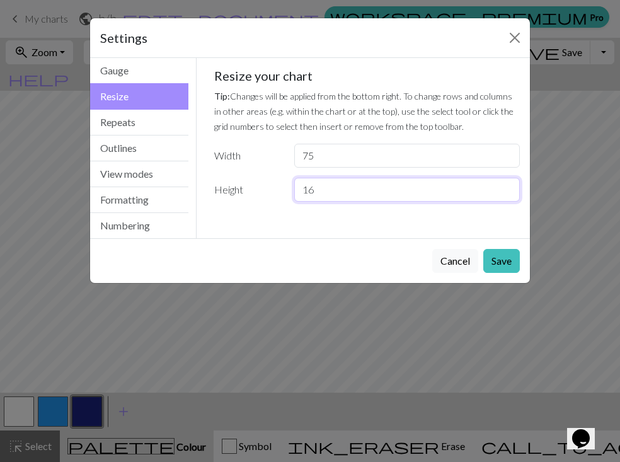
drag, startPoint x: 326, startPoint y: 184, endPoint x: 237, endPoint y: 183, distance: 88.9
click at [237, 184] on div "Height 16" at bounding box center [367, 190] width 321 height 24
type input "25"
click at [492, 260] on button "Save" at bounding box center [501, 261] width 37 height 24
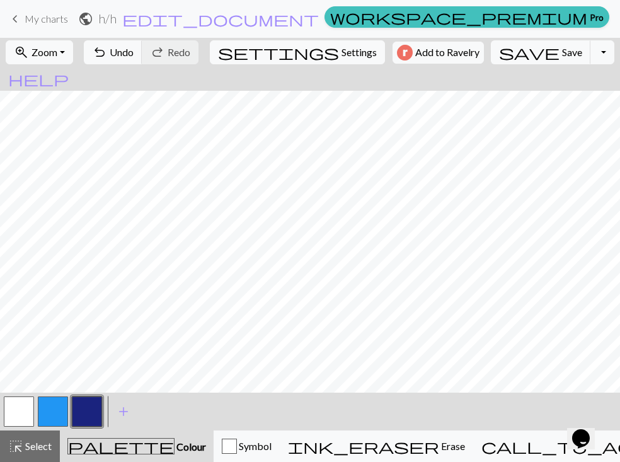
click at [26, 415] on button "button" at bounding box center [19, 411] width 30 height 30
click at [66, 416] on button "button" at bounding box center [53, 411] width 30 height 30
click at [18, 410] on button "button" at bounding box center [19, 411] width 30 height 30
click at [52, 410] on button "button" at bounding box center [53, 411] width 30 height 30
click at [33, 411] on button "button" at bounding box center [19, 411] width 30 height 30
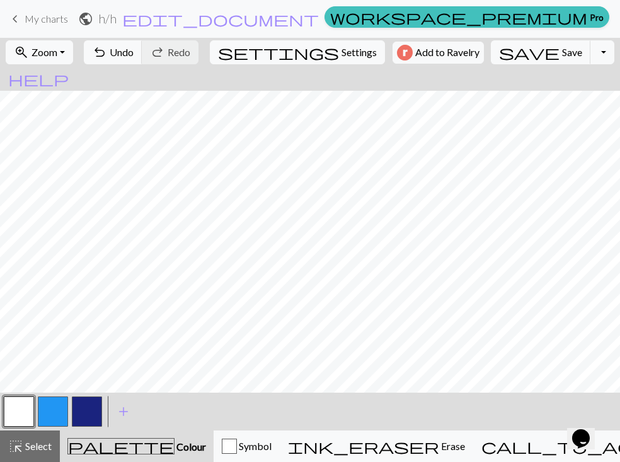
click at [93, 413] on button "button" at bounding box center [87, 411] width 30 height 30
click at [21, 400] on button "button" at bounding box center [19, 411] width 30 height 30
click at [88, 407] on button "button" at bounding box center [87, 411] width 30 height 30
click at [19, 408] on button "button" at bounding box center [19, 411] width 30 height 30
click at [96, 415] on button "button" at bounding box center [87, 411] width 30 height 30
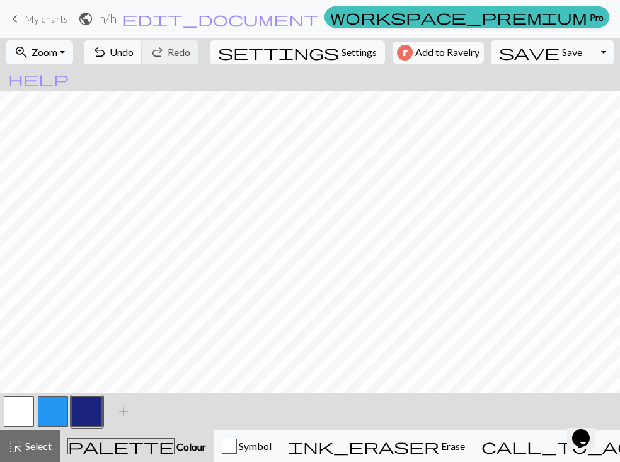
click at [25, 419] on button "button" at bounding box center [19, 411] width 30 height 30
click at [46, 417] on button "button" at bounding box center [53, 411] width 30 height 30
click at [20, 419] on button "button" at bounding box center [19, 411] width 30 height 30
click at [43, 412] on button "button" at bounding box center [53, 411] width 30 height 30
click at [79, 414] on button "button" at bounding box center [87, 411] width 30 height 30
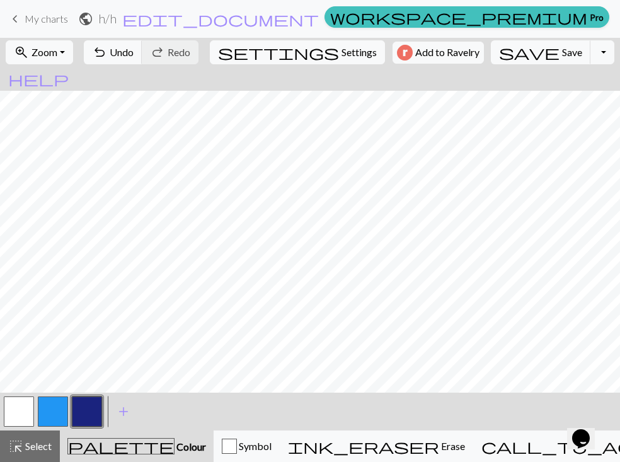
click at [20, 412] on button "button" at bounding box center [19, 411] width 30 height 30
click at [84, 415] on button "button" at bounding box center [87, 411] width 30 height 30
click at [64, 403] on button "button" at bounding box center [53, 411] width 30 height 30
click at [91, 404] on button "button" at bounding box center [87, 411] width 30 height 30
click at [18, 413] on button "button" at bounding box center [19, 411] width 30 height 30
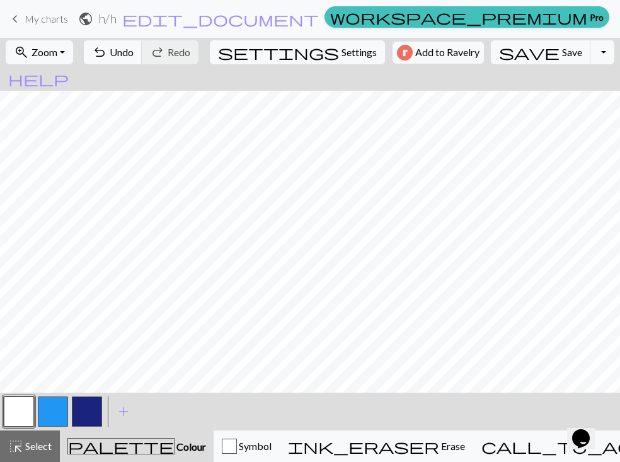
click at [56, 413] on button "button" at bounding box center [53, 411] width 30 height 30
click at [103, 418] on div at bounding box center [87, 412] width 34 height 34
click at [84, 405] on button "button" at bounding box center [87, 411] width 30 height 30
click at [35, 408] on div at bounding box center [19, 412] width 34 height 34
click at [49, 416] on button "button" at bounding box center [53, 411] width 30 height 30
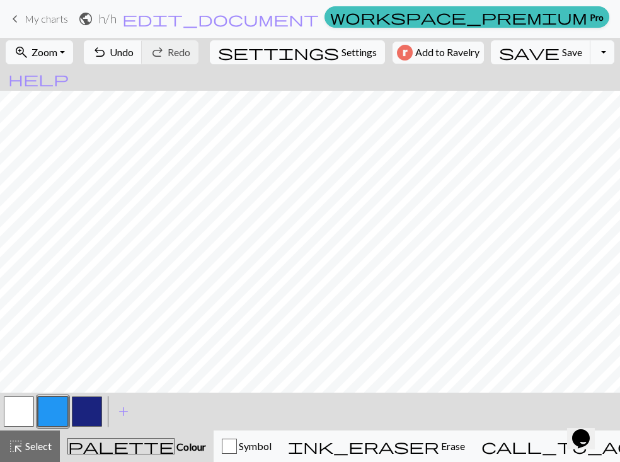
click at [89, 417] on button "button" at bounding box center [87, 411] width 30 height 30
click at [88, 417] on button "button" at bounding box center [87, 411] width 30 height 30
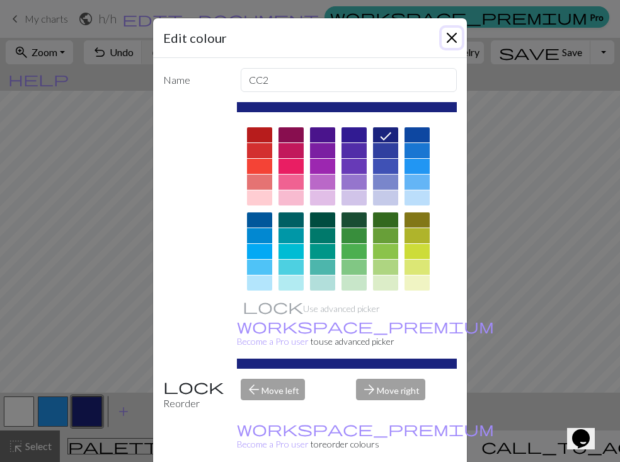
click at [449, 43] on button "Close" at bounding box center [452, 38] width 20 height 20
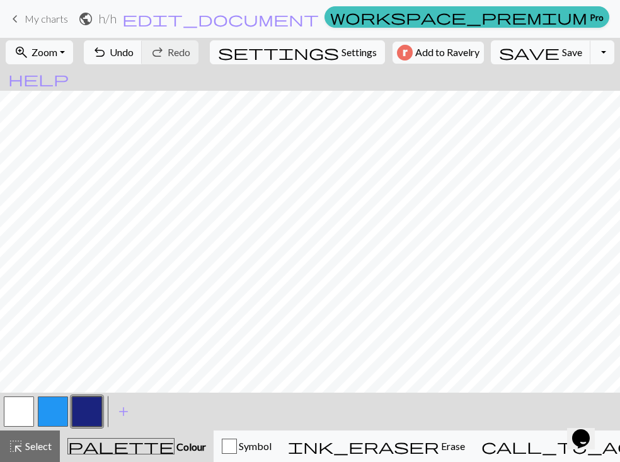
click at [18, 403] on button "button" at bounding box center [19, 411] width 30 height 30
click at [78, 404] on button "button" at bounding box center [87, 411] width 30 height 30
click at [26, 408] on button "button" at bounding box center [19, 411] width 30 height 30
click at [79, 405] on button "button" at bounding box center [87, 411] width 30 height 30
click at [16, 408] on button "button" at bounding box center [19, 411] width 30 height 30
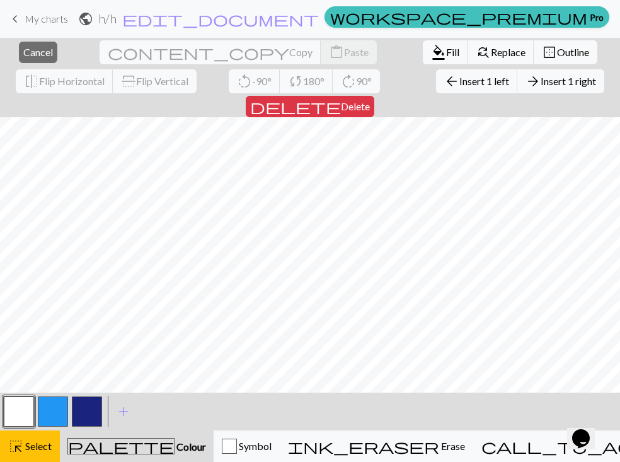
click at [17, 416] on button "button" at bounding box center [19, 411] width 30 height 30
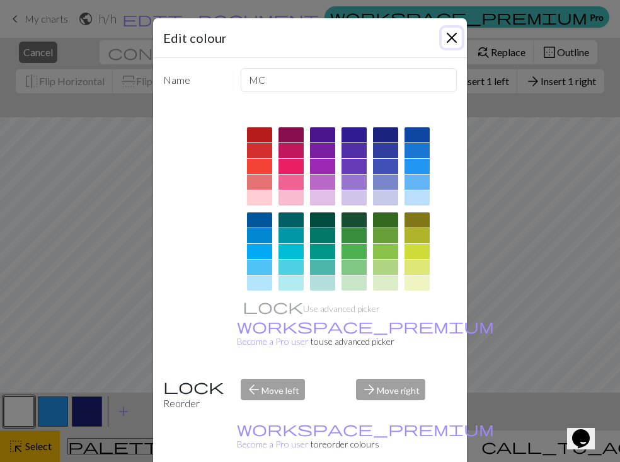
click at [448, 33] on button "Close" at bounding box center [452, 38] width 20 height 20
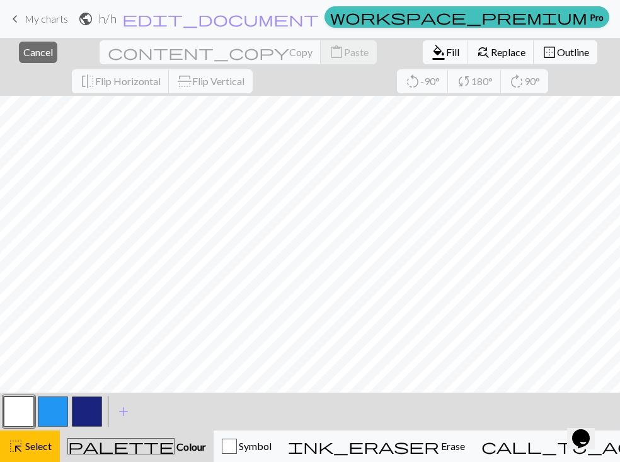
click at [102, 435] on button "palette Colour Colour" at bounding box center [137, 447] width 154 height 32
click at [175, 444] on span "Colour" at bounding box center [191, 447] width 32 height 12
click at [48, 448] on span "Select" at bounding box center [37, 446] width 28 height 12
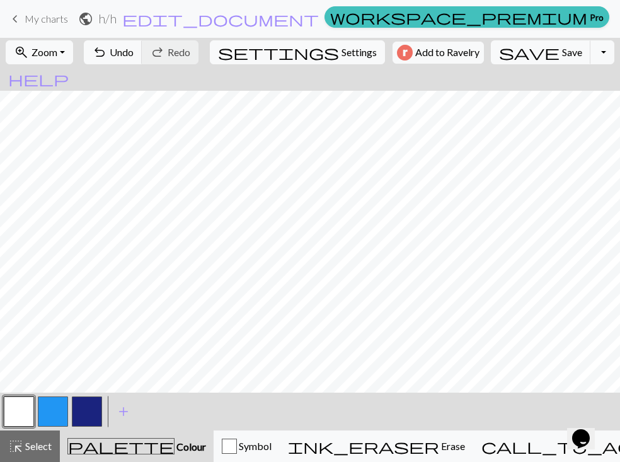
click at [100, 412] on button "button" at bounding box center [87, 411] width 30 height 30
click at [21, 403] on button "button" at bounding box center [19, 411] width 30 height 30
click at [47, 410] on button "button" at bounding box center [53, 411] width 30 height 30
click at [21, 413] on button "button" at bounding box center [19, 411] width 30 height 30
click at [89, 408] on button "button" at bounding box center [87, 411] width 30 height 30
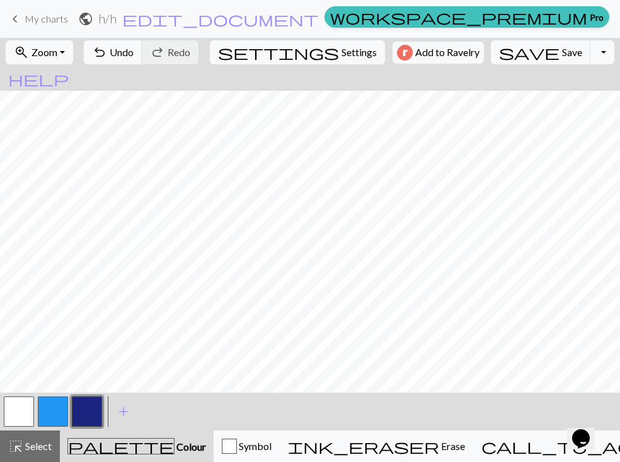
click at [10, 420] on button "button" at bounding box center [19, 411] width 30 height 30
click at [79, 408] on button "button" at bounding box center [87, 411] width 30 height 30
click at [19, 408] on button "button" at bounding box center [19, 411] width 30 height 30
click at [16, 410] on button "button" at bounding box center [19, 411] width 30 height 30
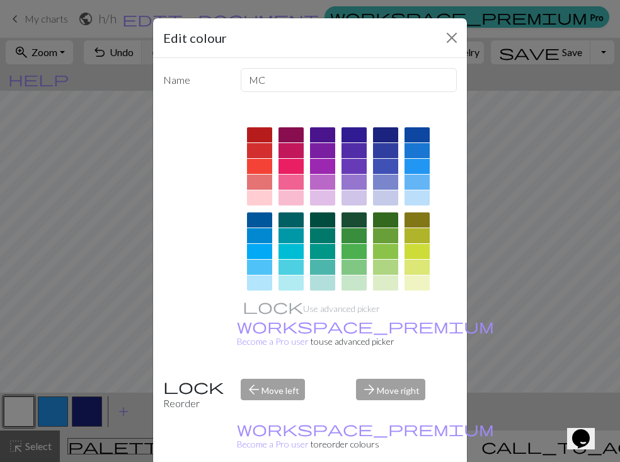
scroll to position [180, 0]
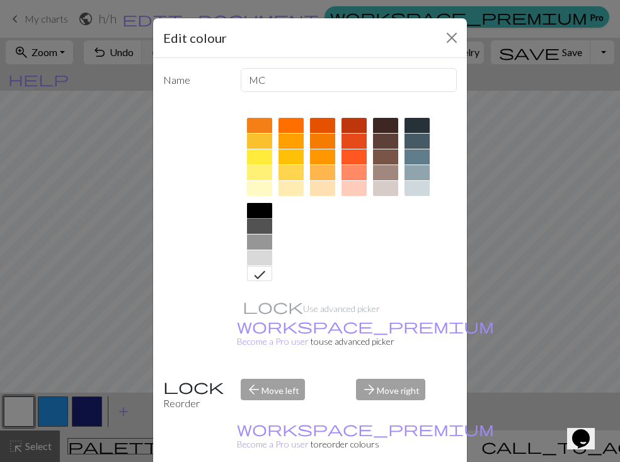
click at [264, 216] on div at bounding box center [259, 210] width 25 height 15
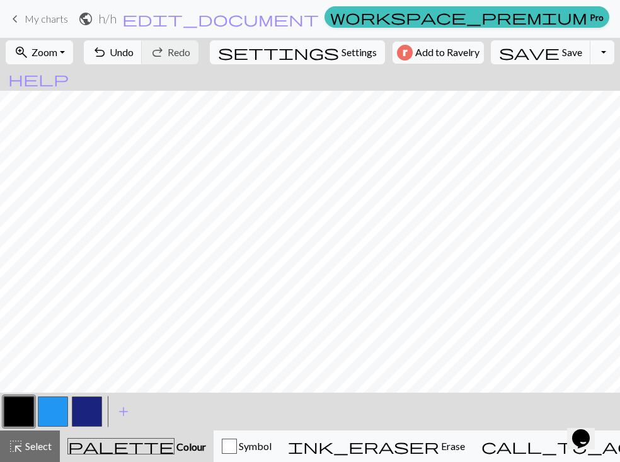
click at [18, 419] on button "button" at bounding box center [19, 411] width 30 height 30
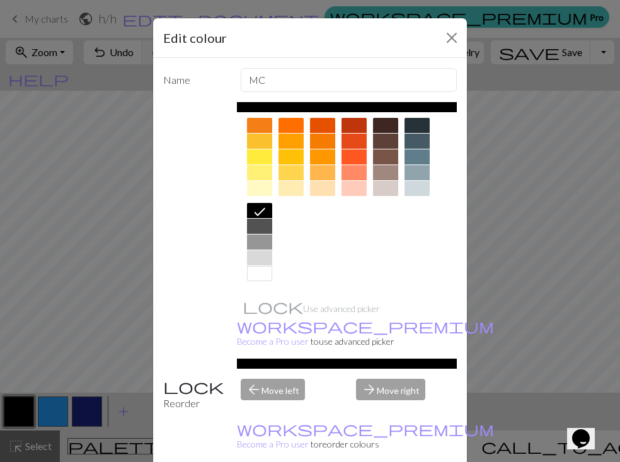
click at [261, 271] on div at bounding box center [259, 273] width 25 height 15
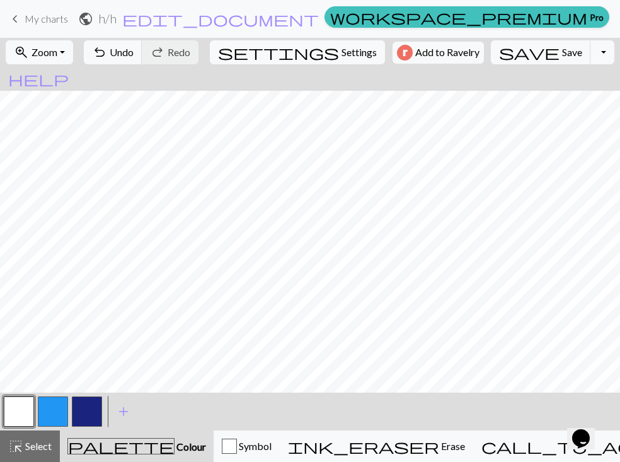
click at [78, 417] on button "button" at bounding box center [87, 411] width 30 height 30
click at [30, 20] on span "My charts" at bounding box center [46, 19] width 43 height 12
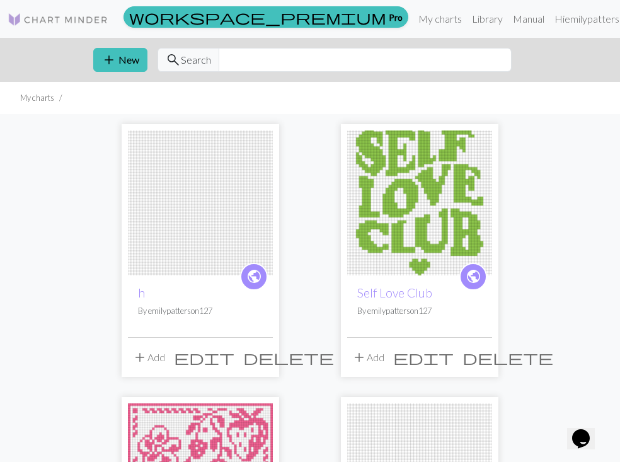
click at [205, 238] on img at bounding box center [200, 202] width 145 height 145
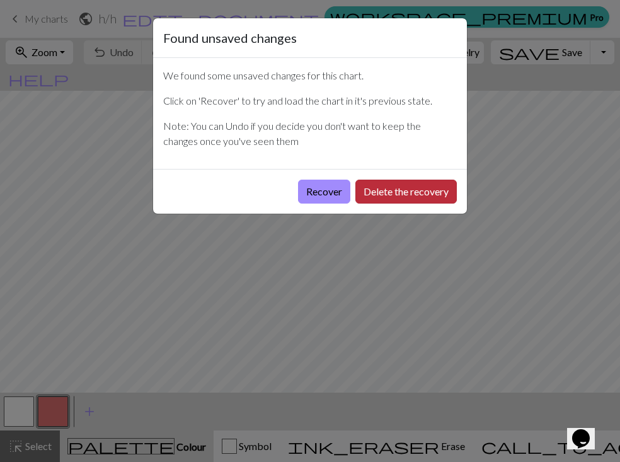
click at [386, 187] on button "Delete the recovery" at bounding box center [405, 192] width 101 height 24
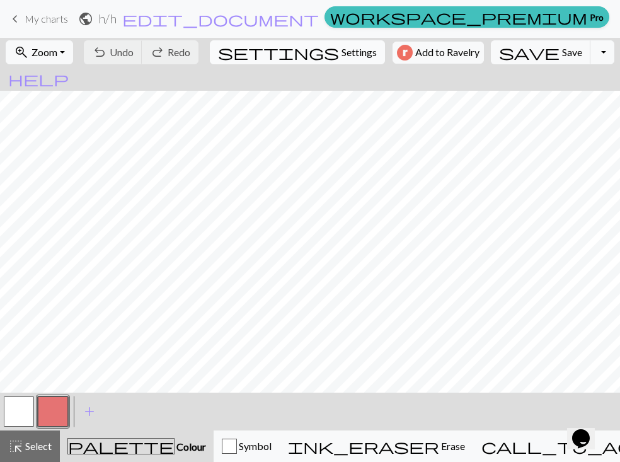
click at [287, 56] on span "settings" at bounding box center [278, 52] width 121 height 18
select select "aran"
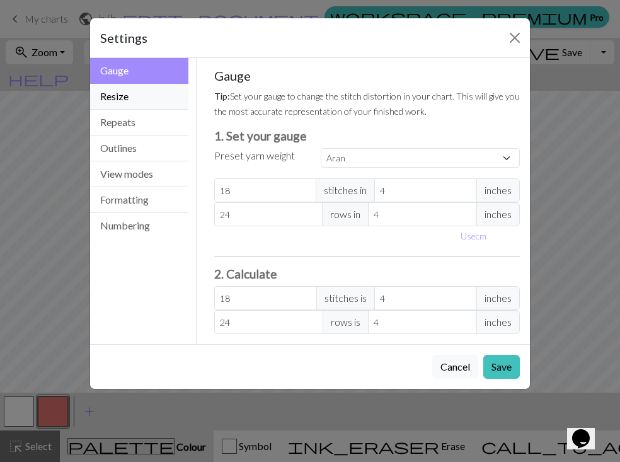
click at [127, 94] on button "Resize" at bounding box center [139, 97] width 98 height 26
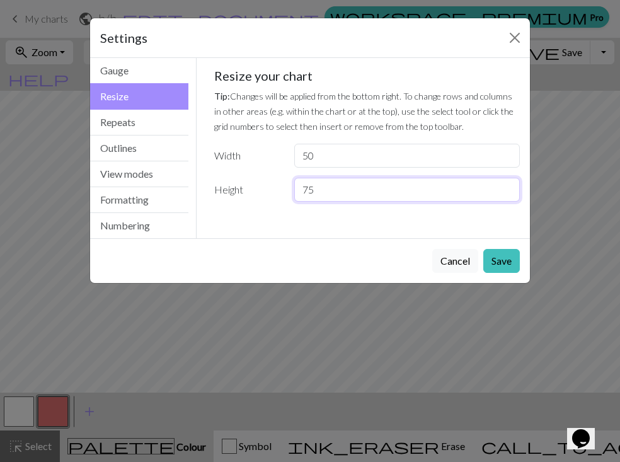
drag, startPoint x: 329, startPoint y: 187, endPoint x: 295, endPoint y: 187, distance: 34.0
click at [295, 187] on input "75" at bounding box center [407, 190] width 226 height 24
type input "25"
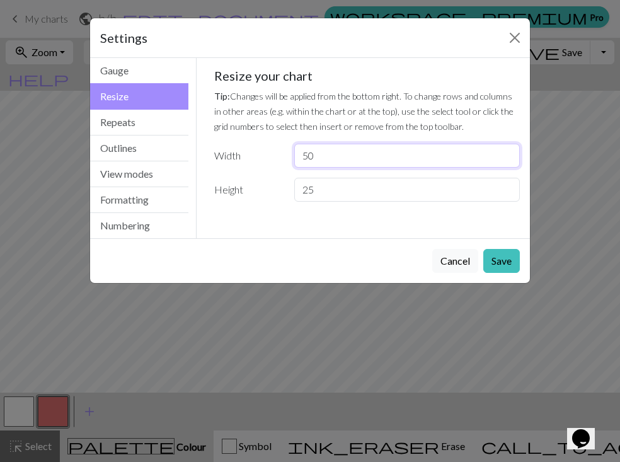
click at [318, 153] on input "50" at bounding box center [407, 156] width 226 height 24
type input "70"
click at [502, 262] on button "Save" at bounding box center [501, 261] width 37 height 24
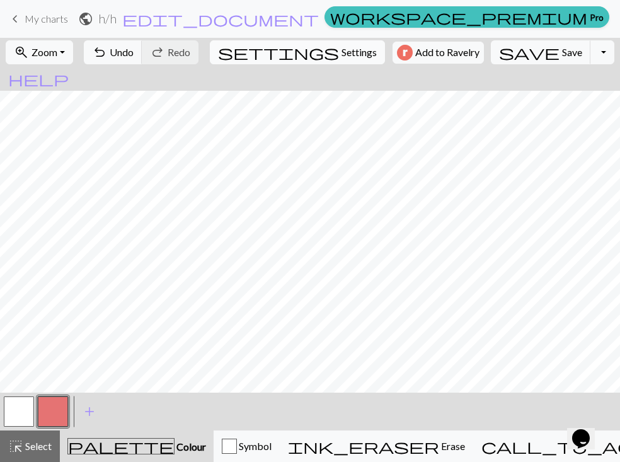
click at [342, 59] on span "Settings" at bounding box center [359, 52] width 35 height 15
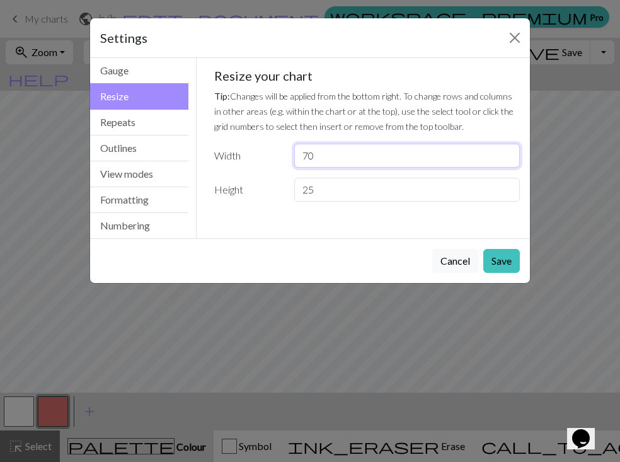
drag, startPoint x: 325, startPoint y: 154, endPoint x: 256, endPoint y: 154, distance: 69.3
click at [256, 154] on div "Width 70" at bounding box center [367, 156] width 321 height 24
type input "55"
click at [495, 255] on button "Save" at bounding box center [501, 261] width 37 height 24
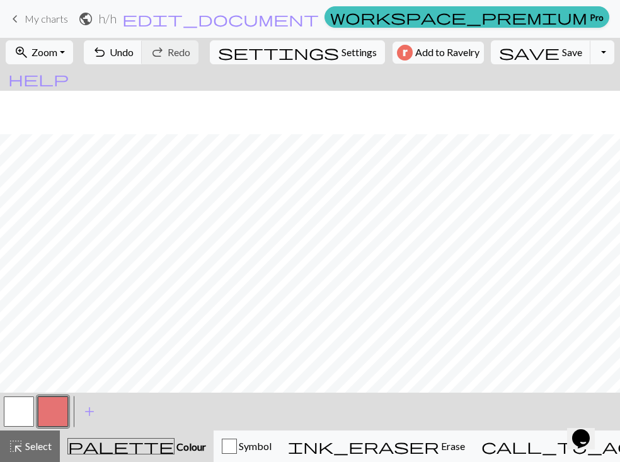
scroll to position [46, 0]
click at [53, 413] on button "button" at bounding box center [53, 411] width 30 height 30
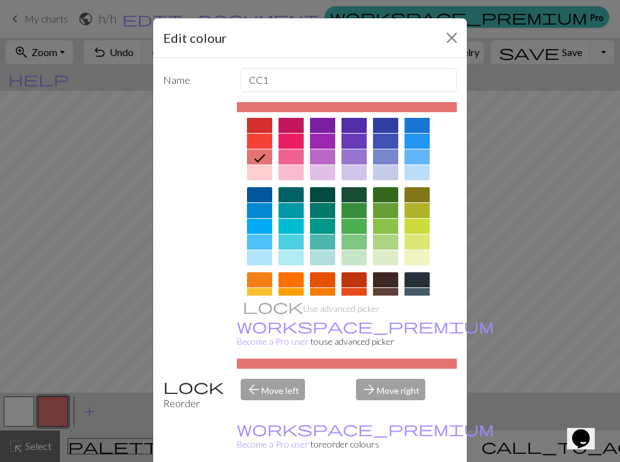
scroll to position [0, 0]
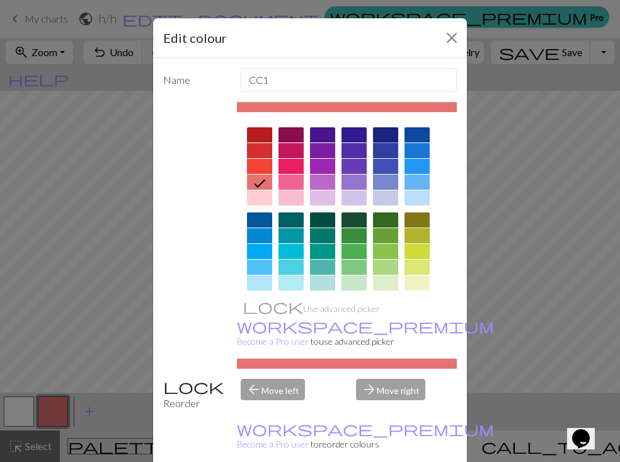
click at [390, 132] on div at bounding box center [385, 134] width 25 height 15
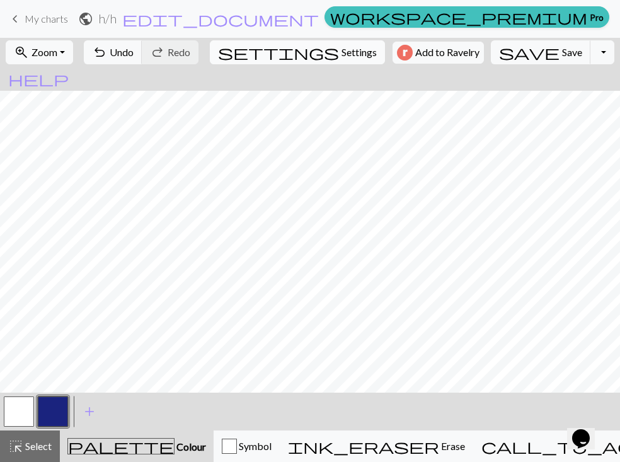
click at [288, 57] on span "settings" at bounding box center [278, 52] width 121 height 18
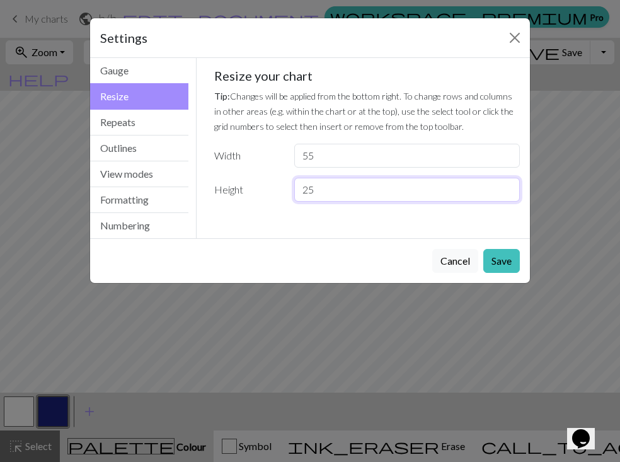
drag, startPoint x: 328, startPoint y: 191, endPoint x: 282, endPoint y: 191, distance: 46.0
click at [282, 191] on div "Height 25" at bounding box center [367, 190] width 321 height 24
type input "18"
click at [500, 265] on button "Save" at bounding box center [501, 261] width 37 height 24
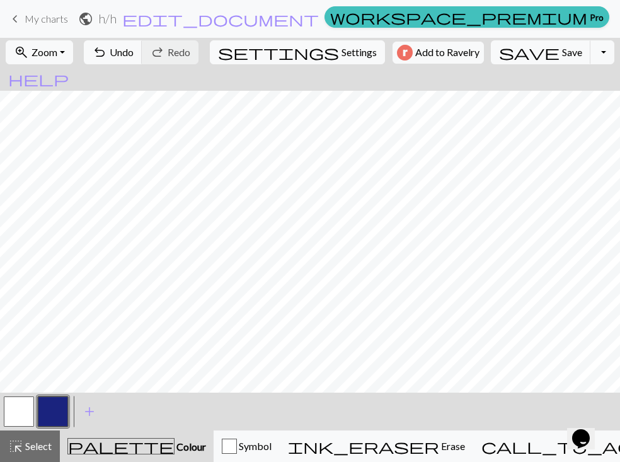
click at [12, 413] on button "button" at bounding box center [19, 411] width 30 height 30
click at [60, 408] on button "button" at bounding box center [53, 411] width 30 height 30
click at [86, 405] on span "add" at bounding box center [89, 412] width 15 height 18
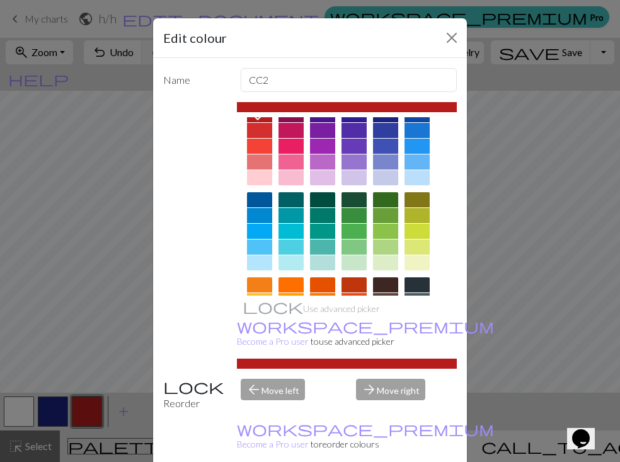
scroll to position [21, 0]
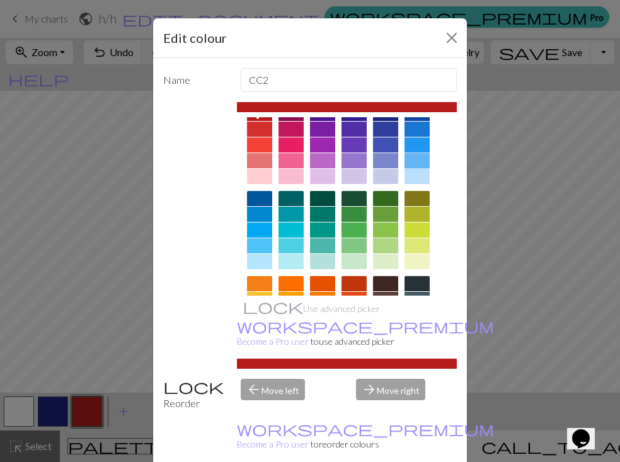
click at [418, 163] on div at bounding box center [417, 160] width 25 height 15
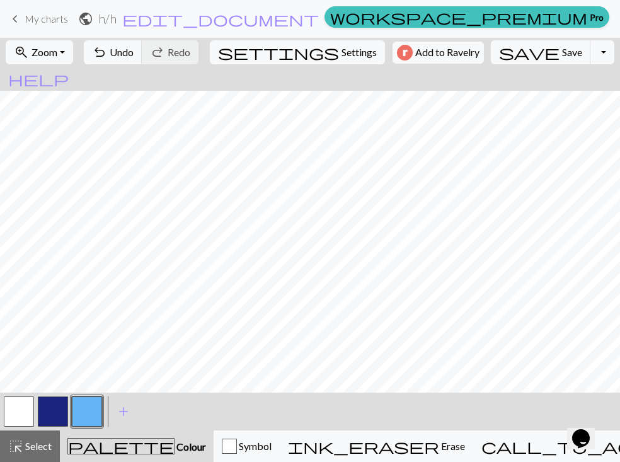
click at [61, 412] on button "button" at bounding box center [53, 411] width 30 height 30
click at [29, 400] on button "button" at bounding box center [19, 411] width 30 height 30
click at [51, 410] on button "button" at bounding box center [53, 411] width 30 height 30
click at [9, 420] on button "button" at bounding box center [19, 411] width 30 height 30
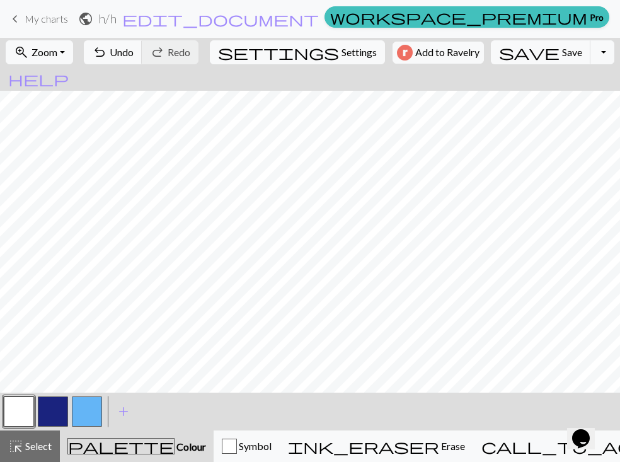
click at [61, 415] on button "button" at bounding box center [53, 411] width 30 height 30
click at [13, 411] on button "button" at bounding box center [19, 411] width 30 height 30
click at [90, 410] on button "button" at bounding box center [87, 411] width 30 height 30
click at [63, 415] on button "button" at bounding box center [53, 411] width 30 height 30
click at [77, 422] on button "button" at bounding box center [87, 411] width 30 height 30
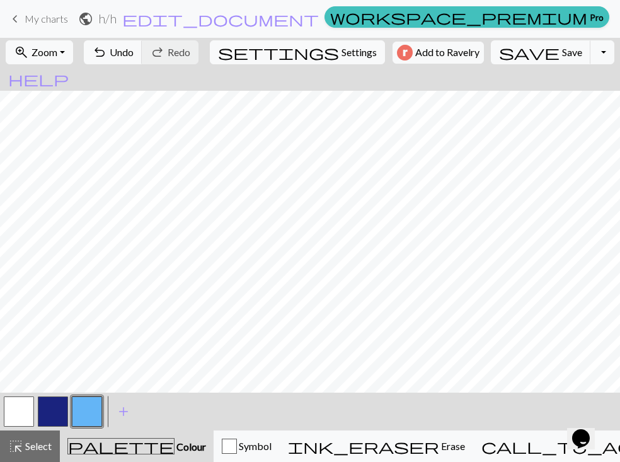
click at [49, 417] on button "button" at bounding box center [53, 411] width 30 height 30
click at [90, 408] on button "button" at bounding box center [87, 411] width 30 height 30
click at [57, 402] on button "button" at bounding box center [53, 411] width 30 height 30
click at [25, 413] on button "button" at bounding box center [19, 411] width 30 height 30
click at [53, 414] on button "button" at bounding box center [53, 411] width 30 height 30
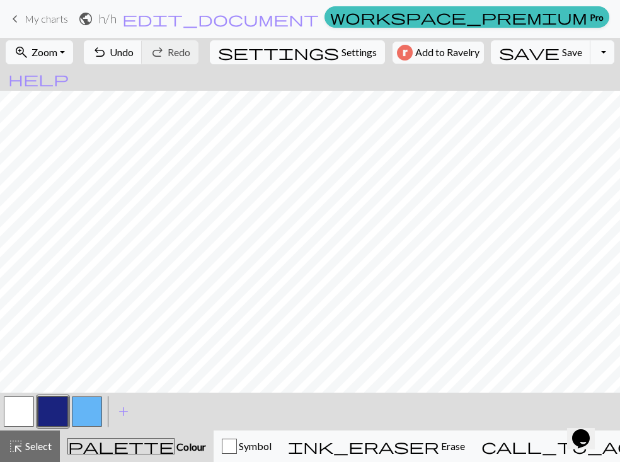
click at [25, 408] on button "button" at bounding box center [19, 411] width 30 height 30
click at [59, 406] on button "button" at bounding box center [53, 411] width 30 height 30
click at [83, 413] on button "button" at bounding box center [87, 411] width 30 height 30
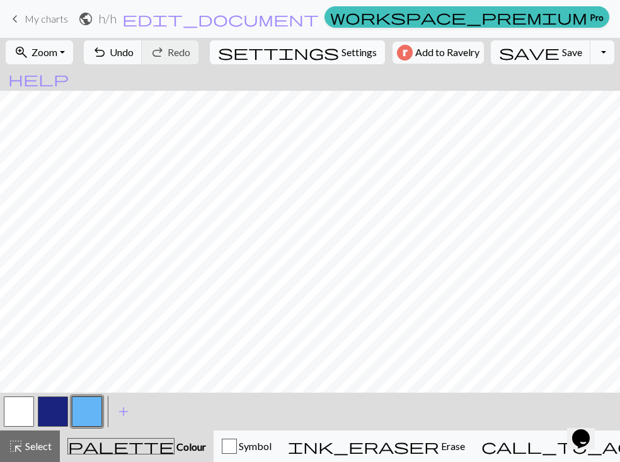
click at [342, 59] on span "Settings" at bounding box center [359, 52] width 35 height 15
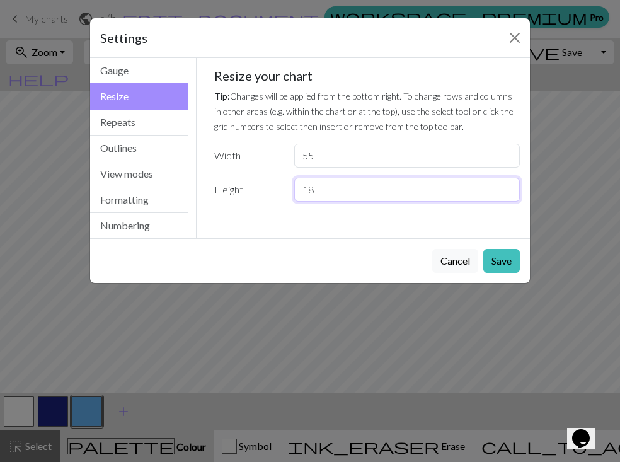
click at [338, 192] on input "18" at bounding box center [407, 190] width 226 height 24
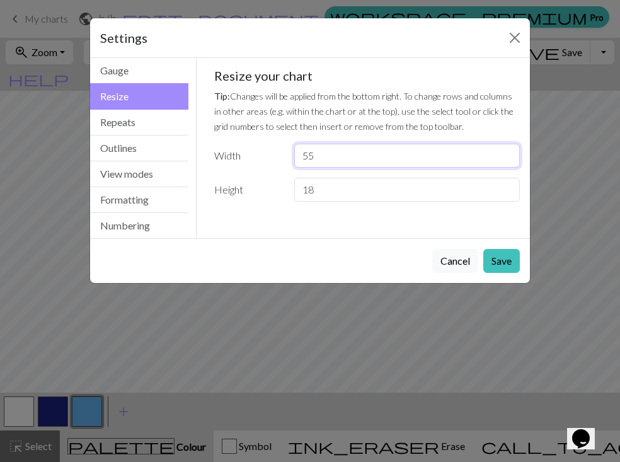
click at [338, 167] on input "55" at bounding box center [407, 156] width 226 height 24
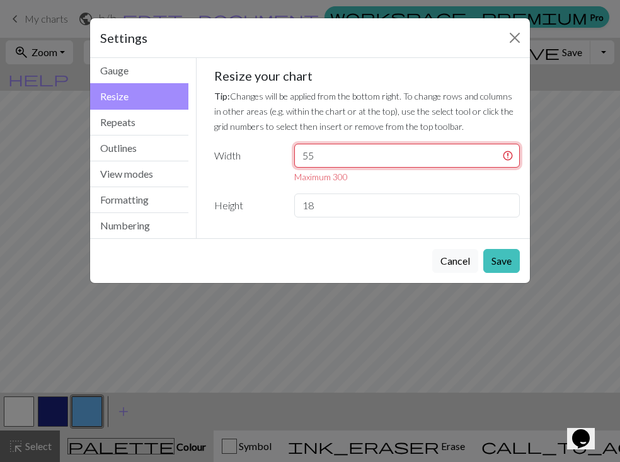
type input "5"
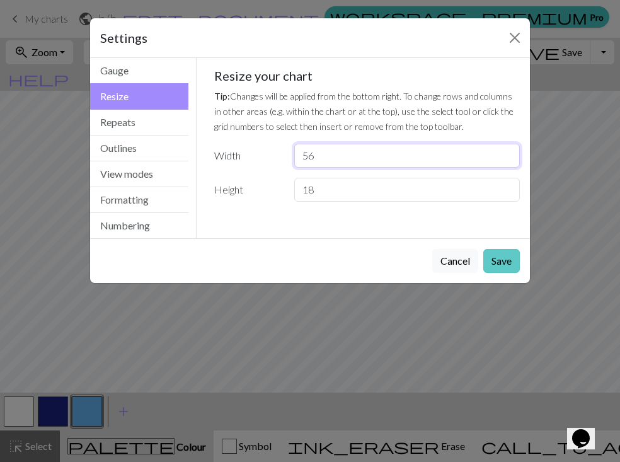
type input "56"
click at [488, 262] on button "Save" at bounding box center [501, 261] width 37 height 24
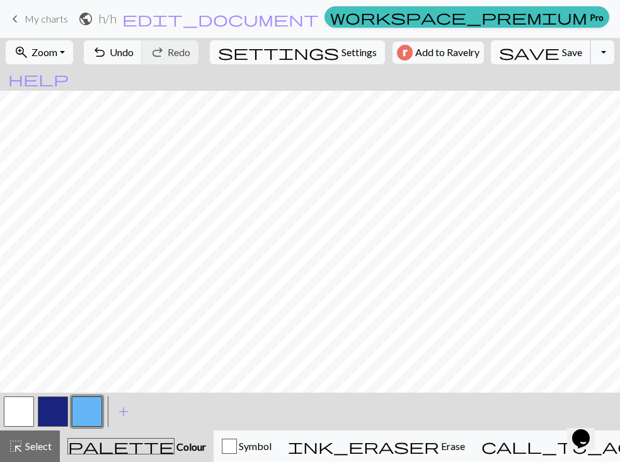
click at [514, 56] on span "save" at bounding box center [529, 52] width 61 height 18
